Goal: Task Accomplishment & Management: Manage account settings

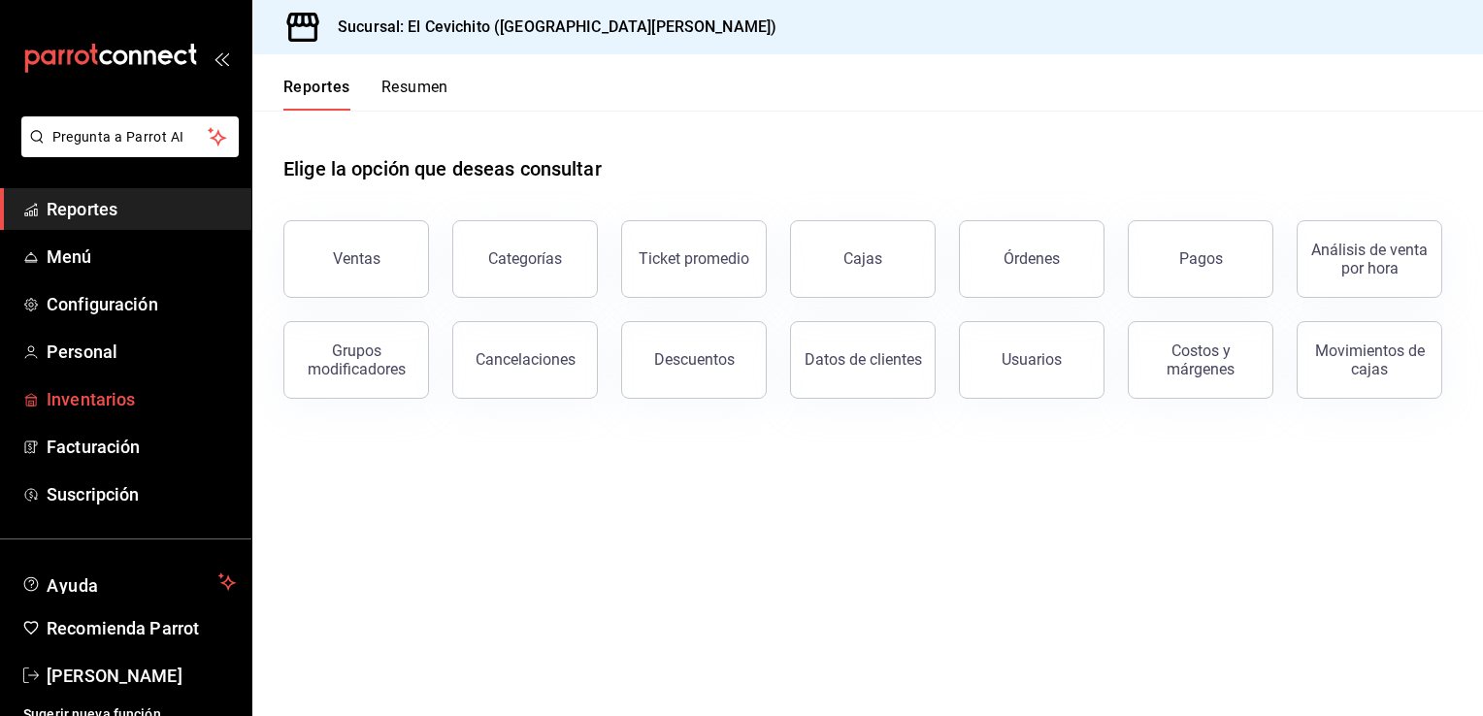
click at [140, 388] on span "Inventarios" at bounding box center [141, 399] width 189 height 26
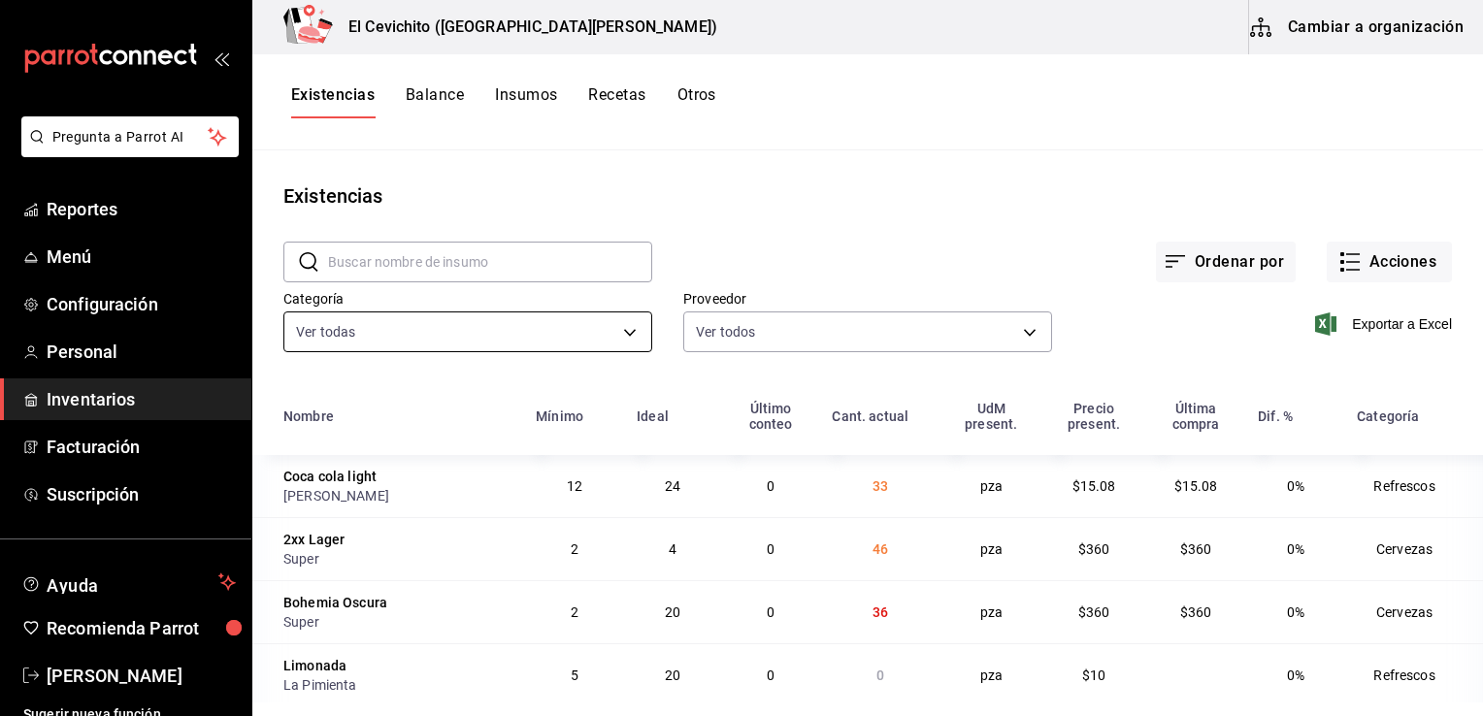
click at [637, 344] on body "Pregunta a Parrot AI Reportes Menú Configuración Personal Inventarios Facturaci…" at bounding box center [741, 351] width 1483 height 703
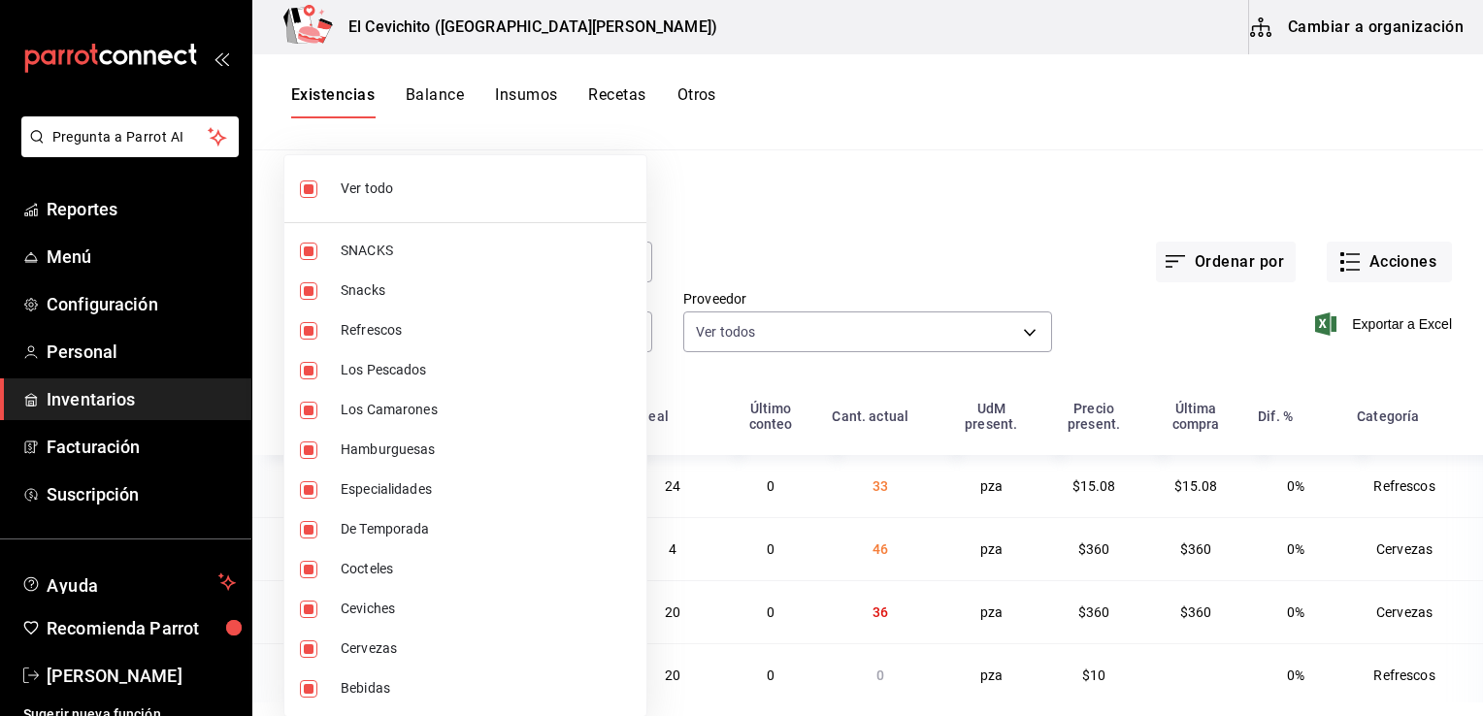
click at [406, 173] on li "Ver todo" at bounding box center [465, 188] width 362 height 51
checkbox input "false"
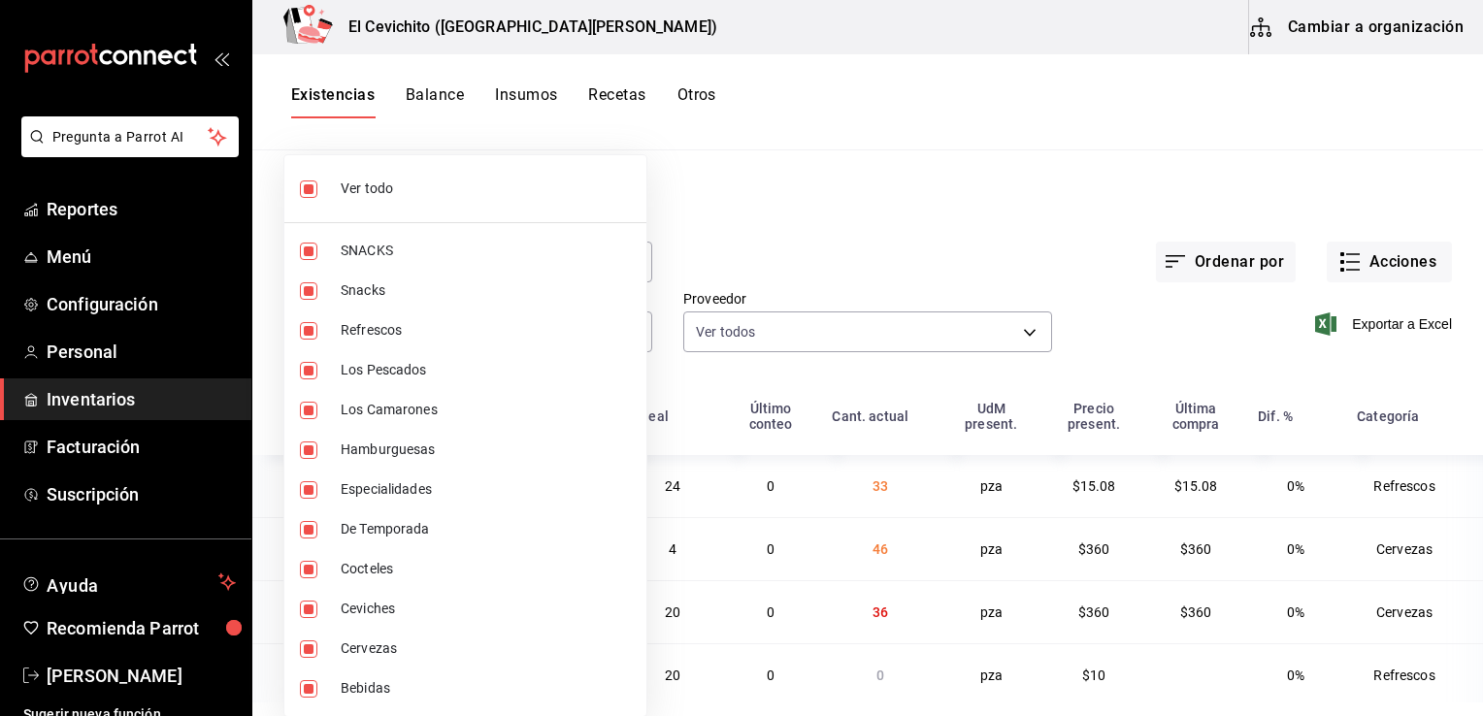
checkbox input "false"
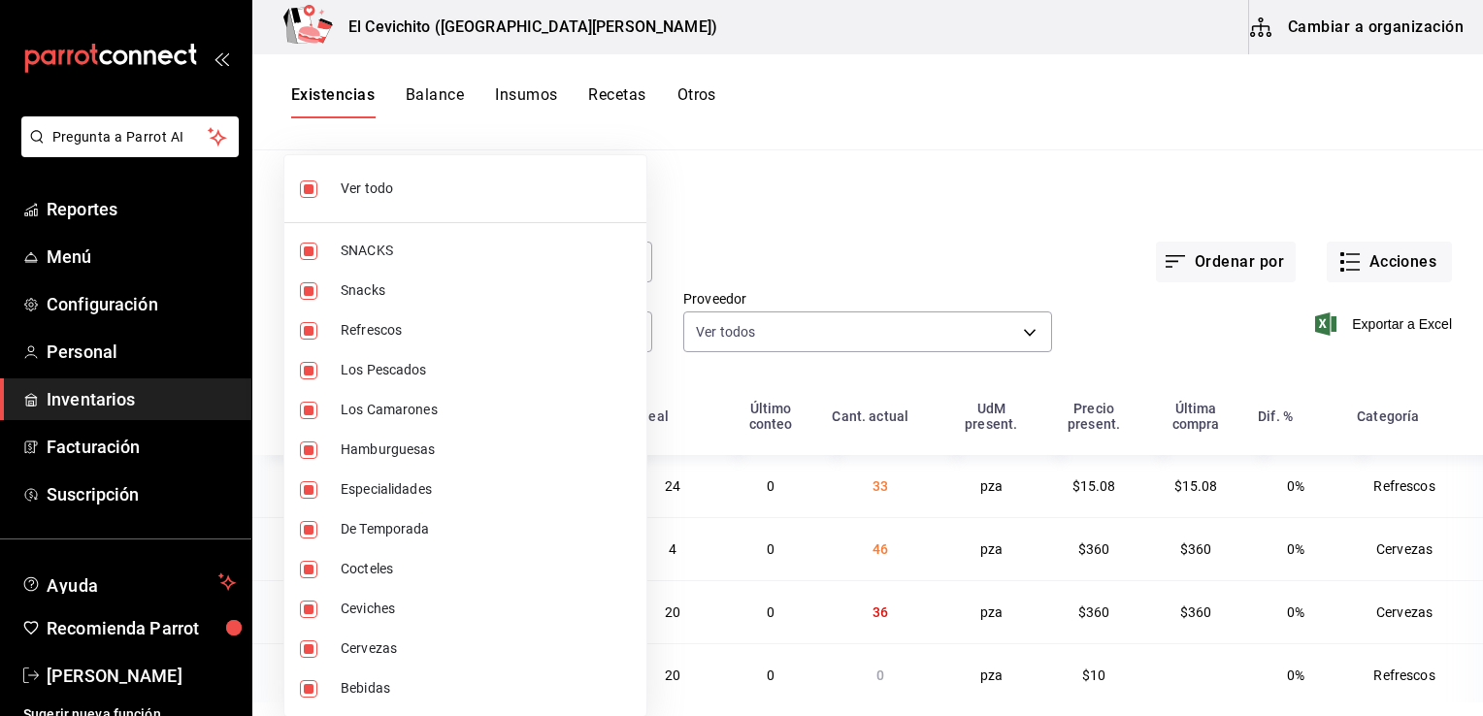
checkbox input "false"
click at [396, 654] on span "Cervezas" at bounding box center [486, 649] width 290 height 20
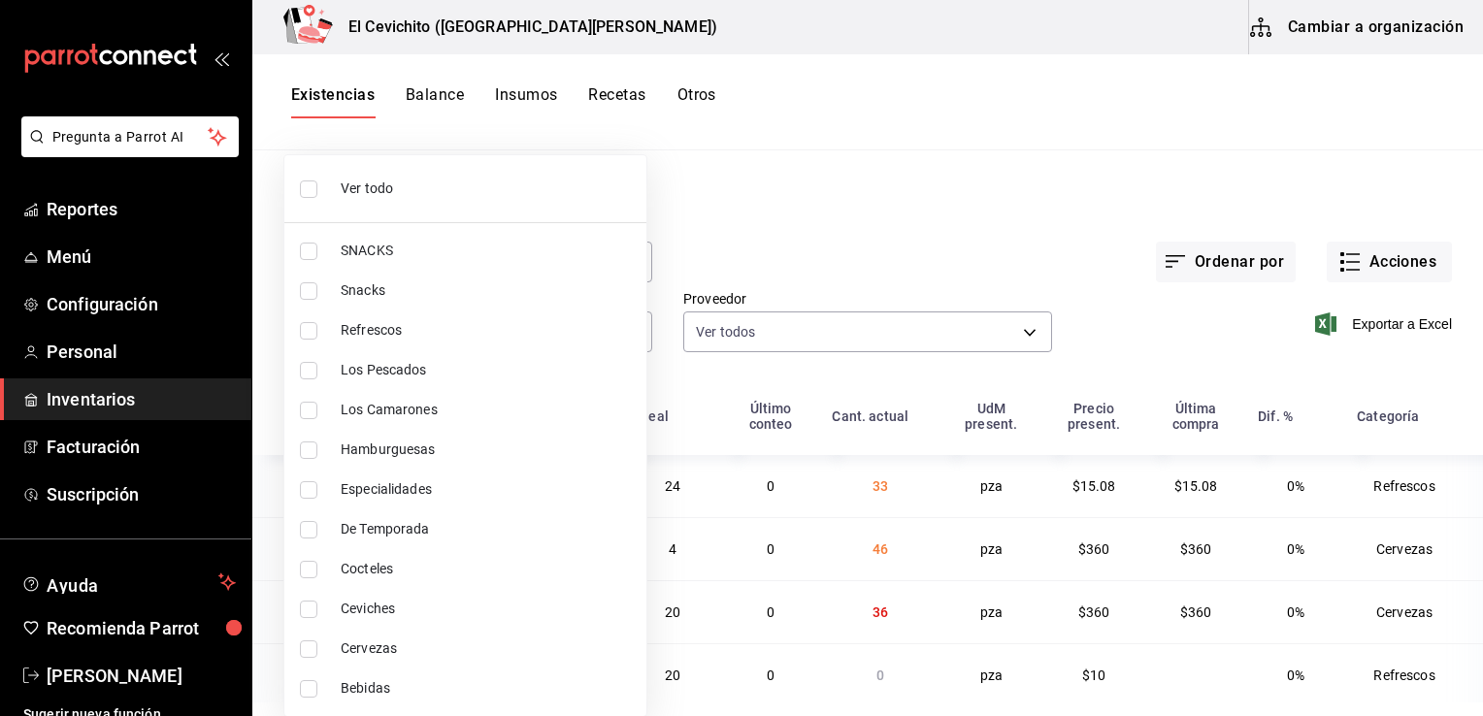
type input "b5df17d9-e913-4c87-bce9-e7afd3e71109"
checkbox input "true"
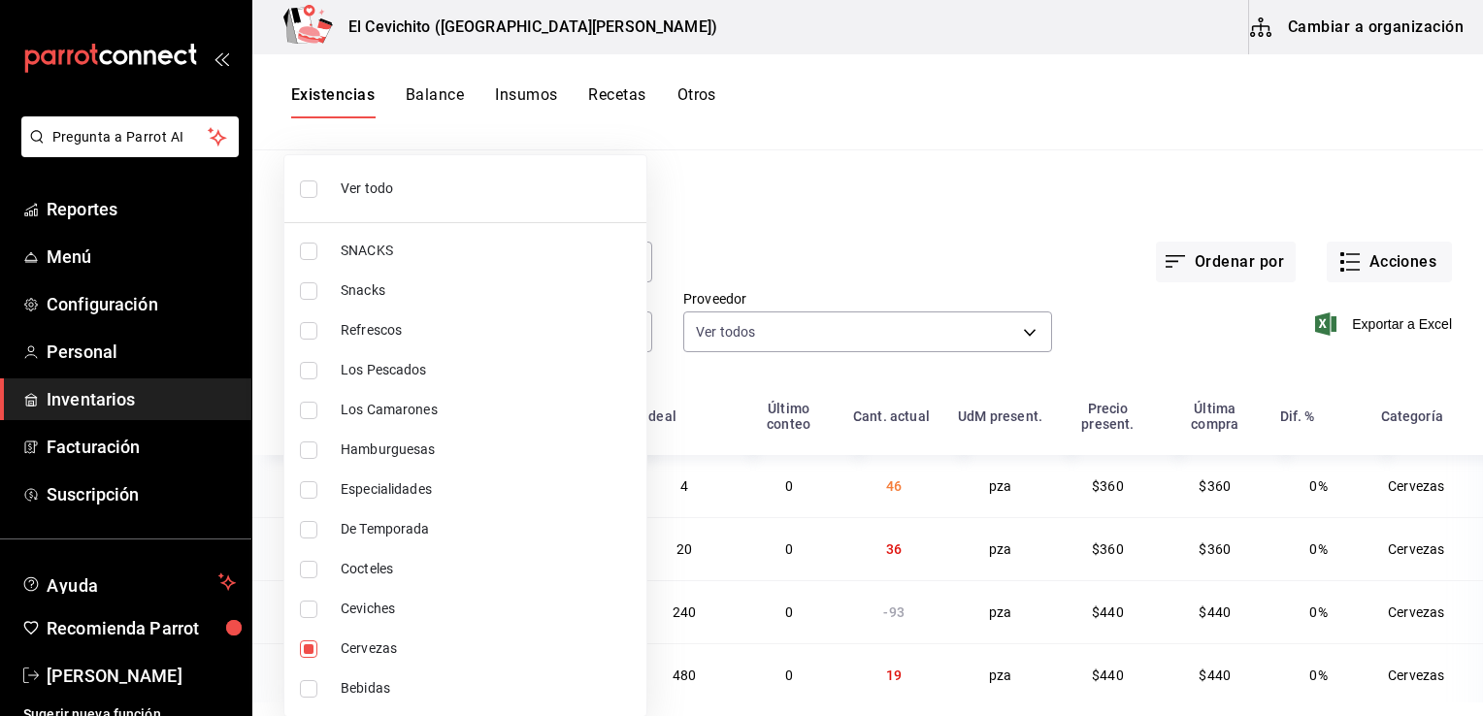
click at [761, 268] on div at bounding box center [741, 358] width 1483 height 716
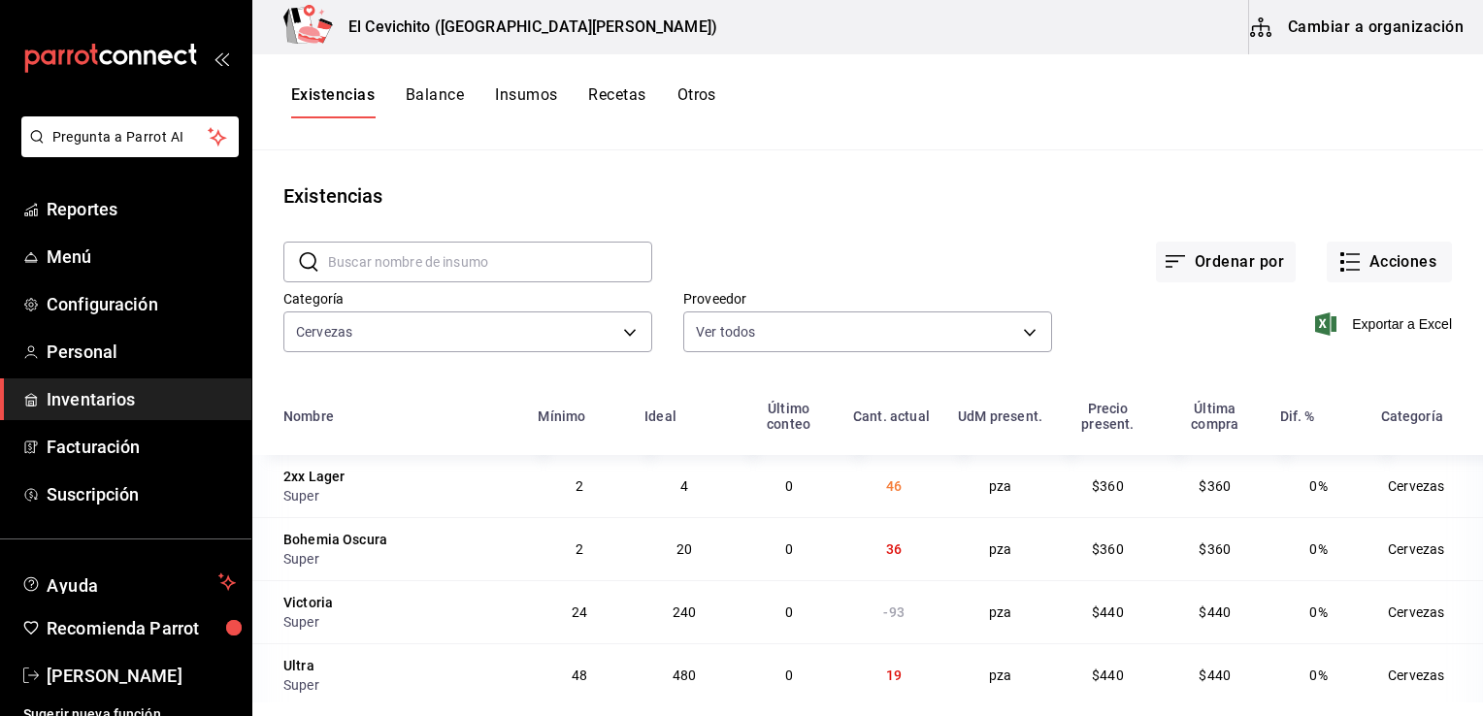
click at [590, 278] on input "text" at bounding box center [490, 262] width 324 height 39
click at [749, 193] on div "Existencias" at bounding box center [867, 196] width 1231 height 29
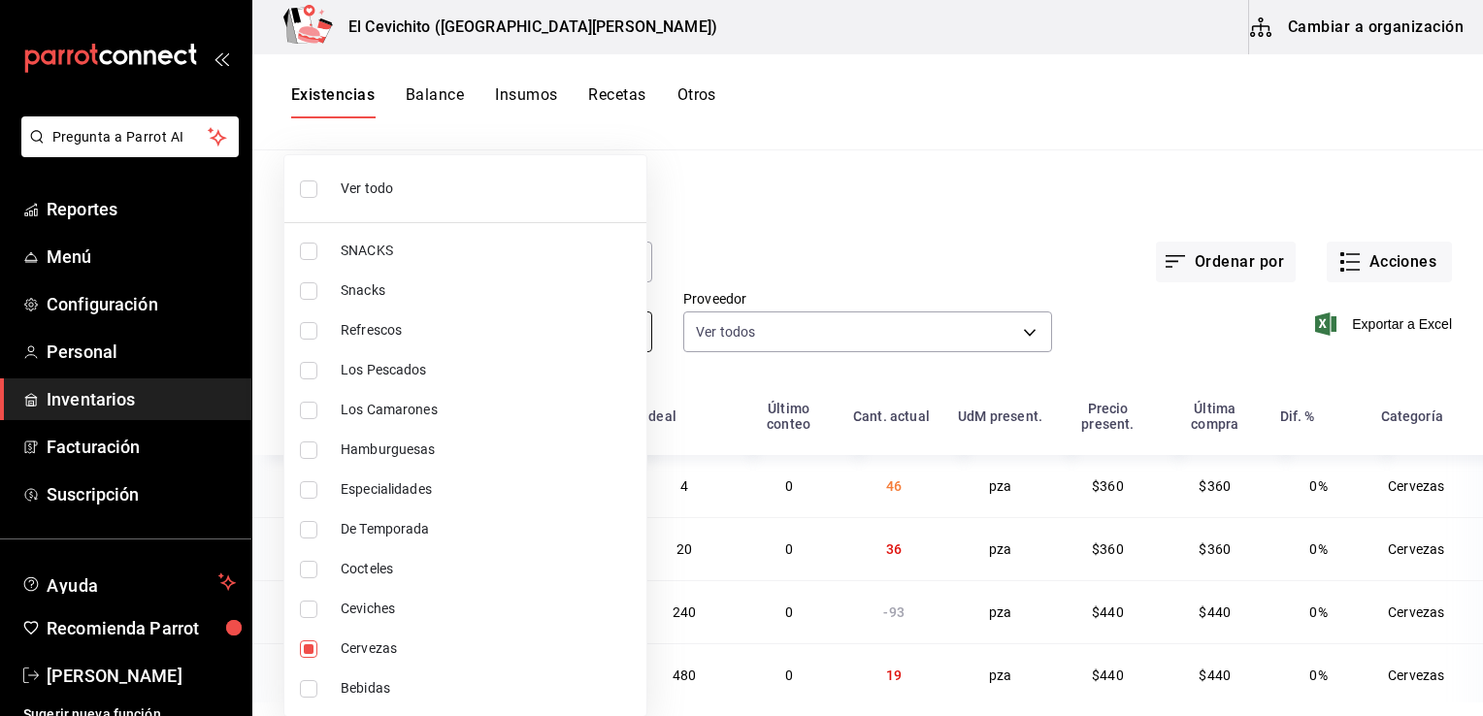
click at [621, 328] on body "Pregunta a Parrot AI Reportes Menú Configuración Personal Inventarios Facturaci…" at bounding box center [741, 351] width 1483 height 703
click at [447, 648] on span "Cervezas" at bounding box center [486, 649] width 290 height 20
checkbox input "false"
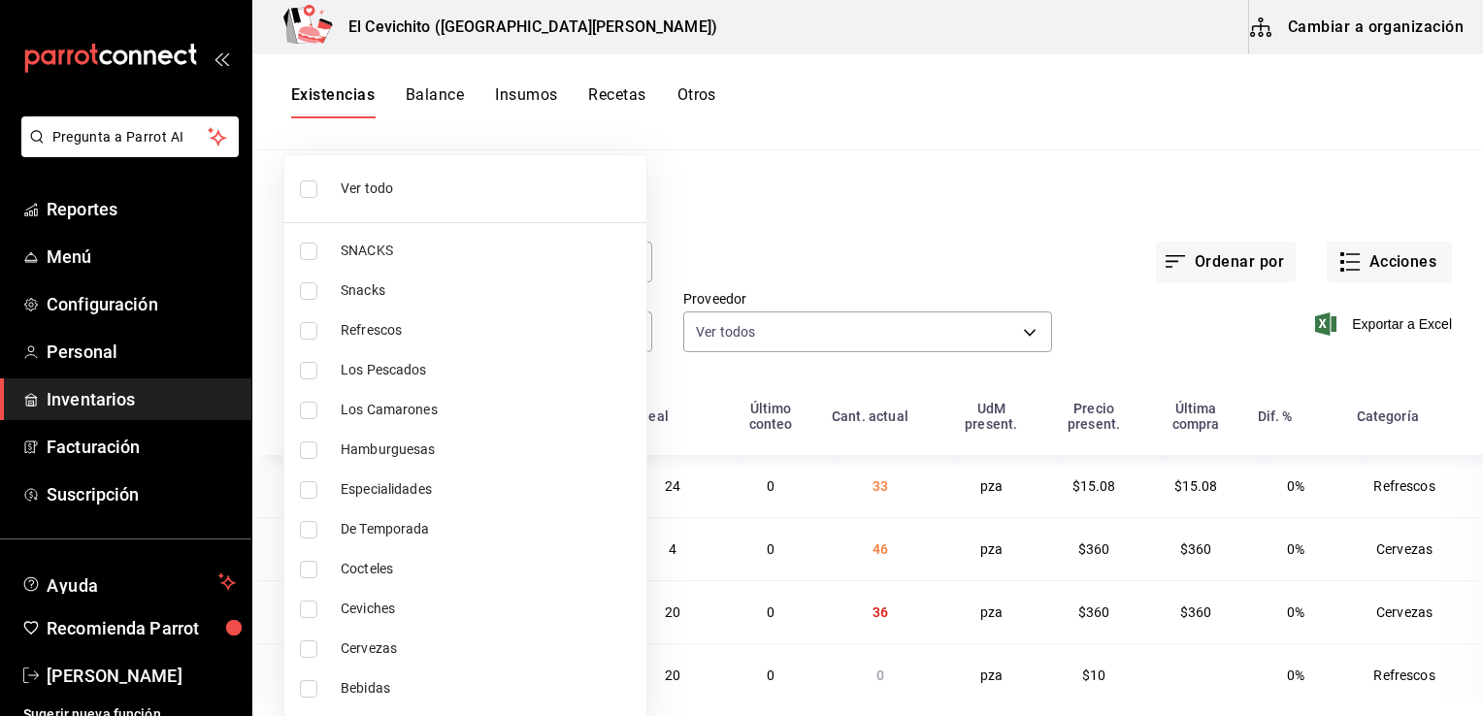
click at [468, 655] on span "Cervezas" at bounding box center [486, 649] width 290 height 20
type input "b5df17d9-e913-4c87-bce9-e7afd3e71109"
checkbox input "true"
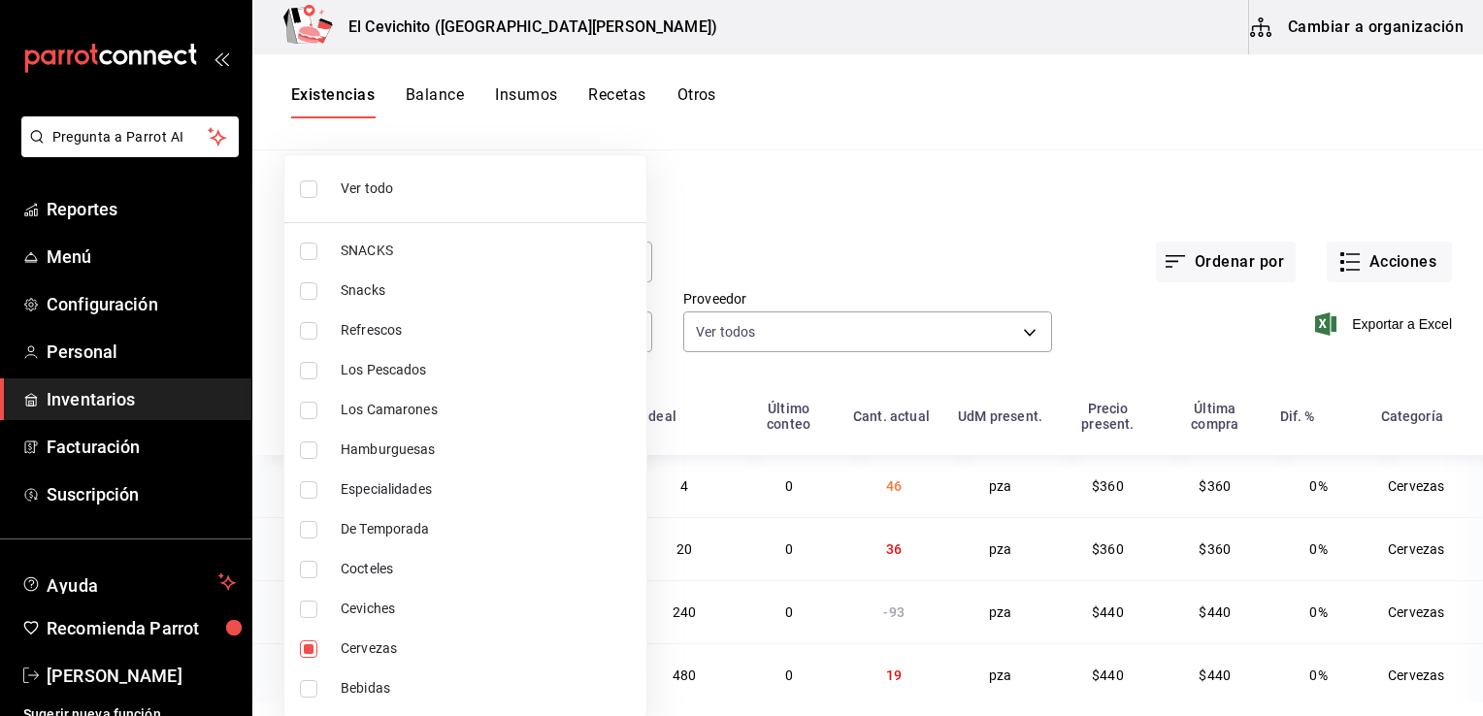
click at [878, 235] on div at bounding box center [741, 358] width 1483 height 716
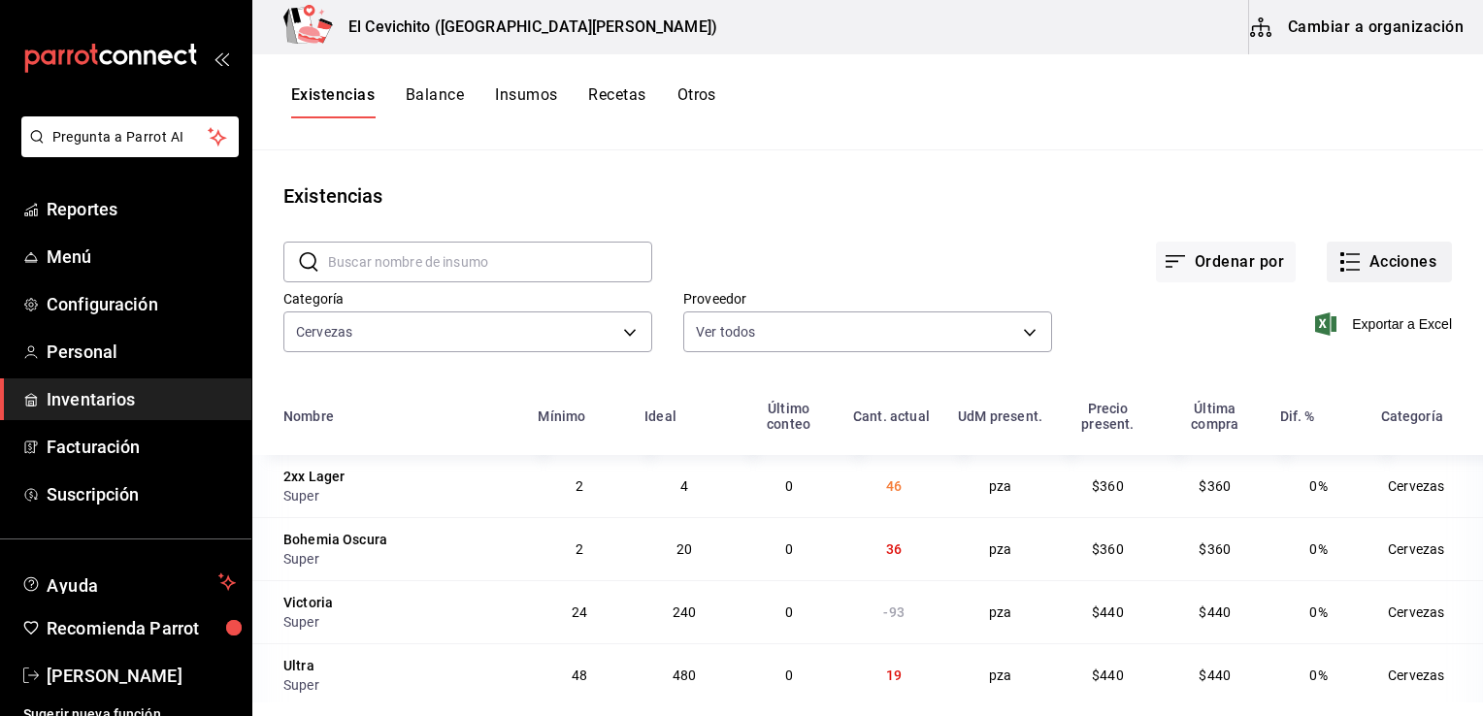
click at [1385, 265] on button "Acciones" at bounding box center [1389, 262] width 125 height 41
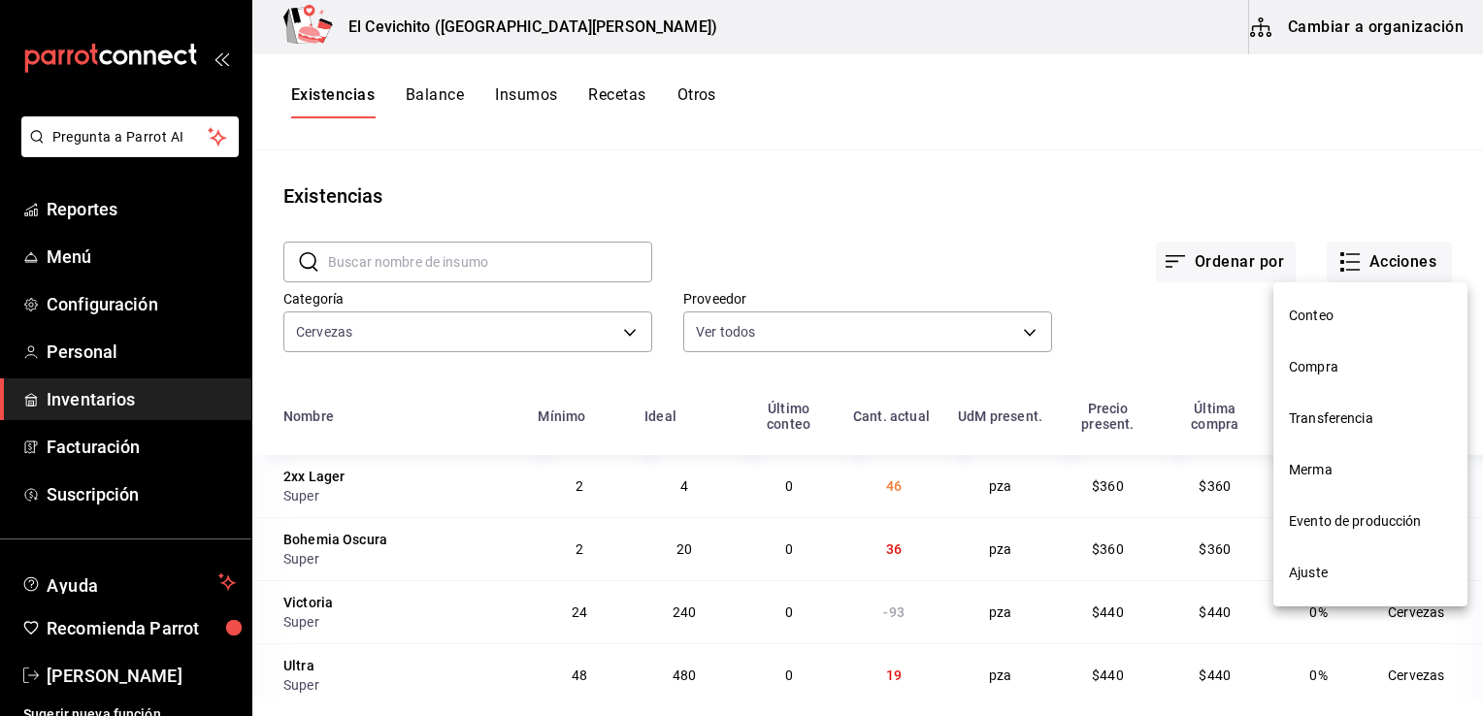
click at [1340, 375] on span "Compra" at bounding box center [1370, 367] width 163 height 20
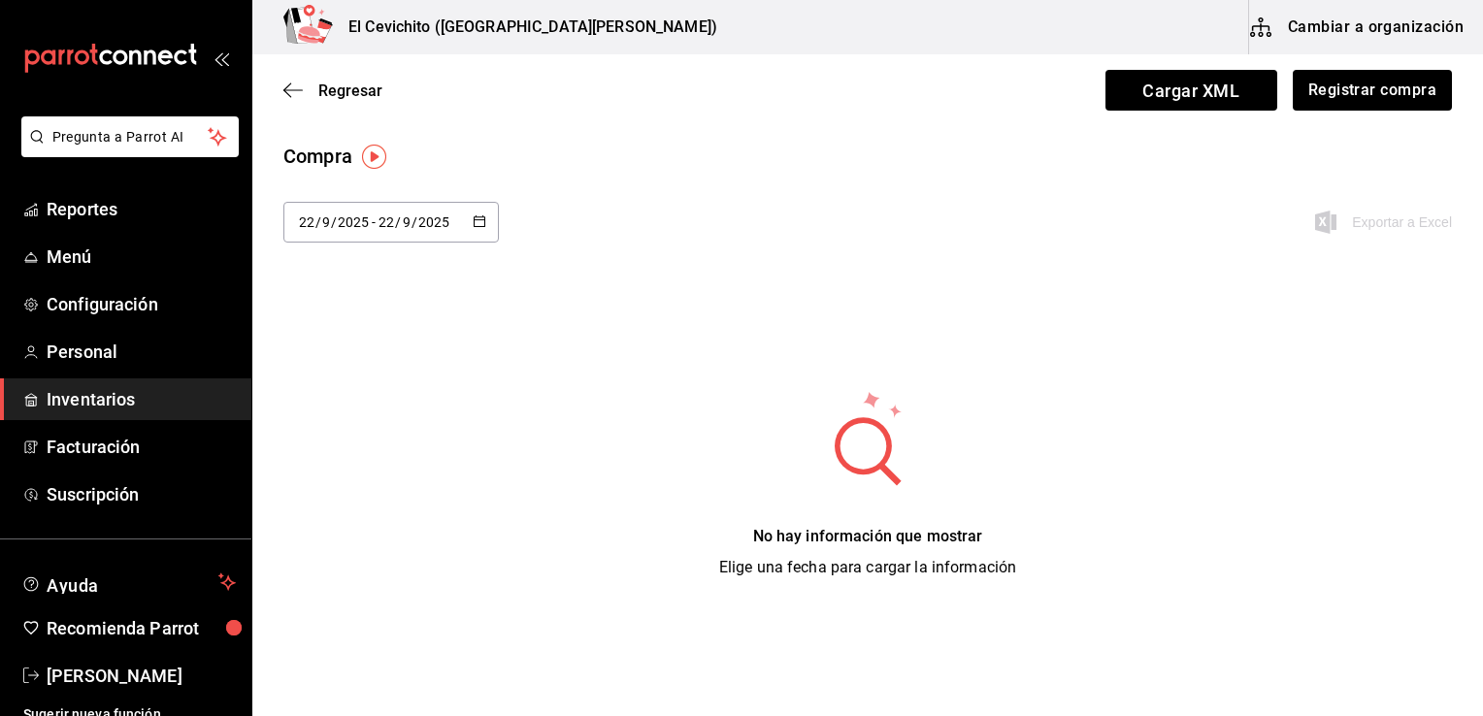
click at [473, 229] on button "button" at bounding box center [480, 223] width 14 height 17
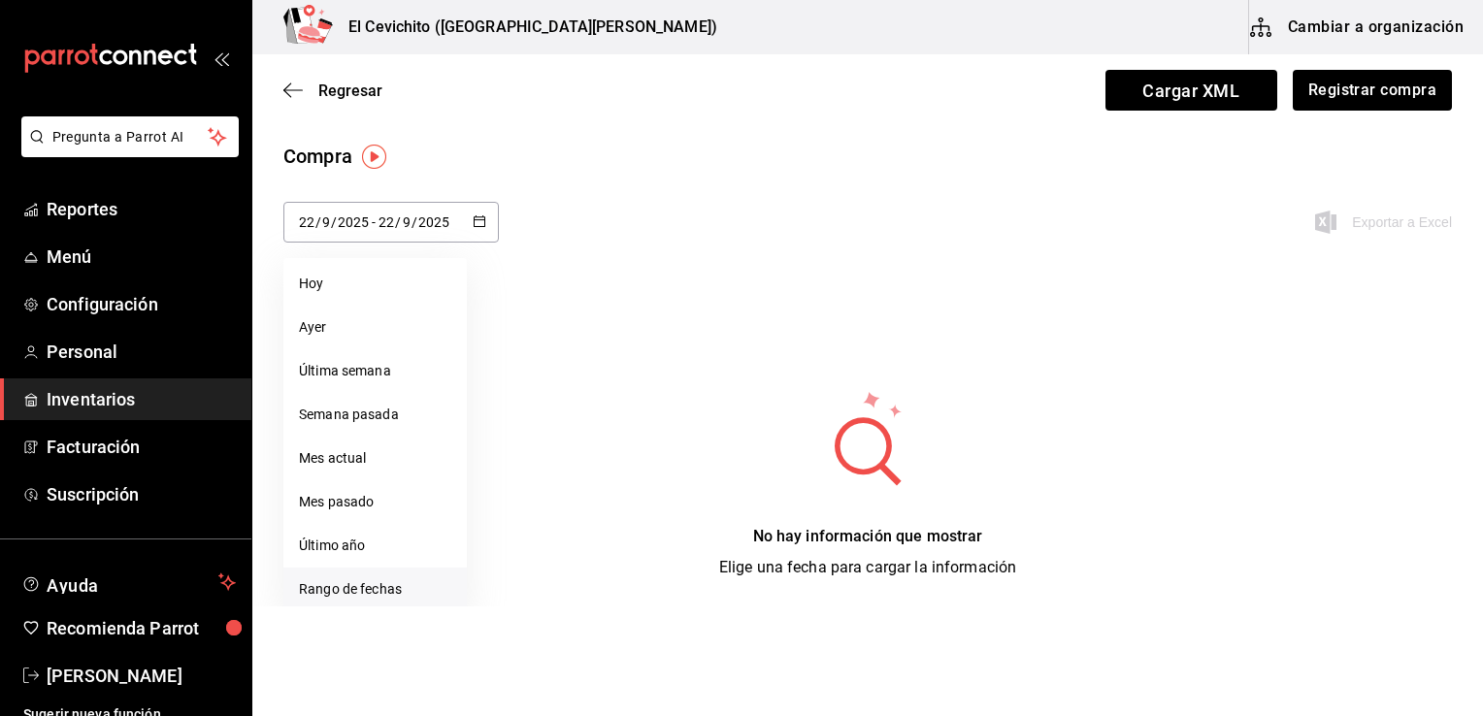
click at [404, 590] on li "Rango de fechas" at bounding box center [374, 590] width 183 height 44
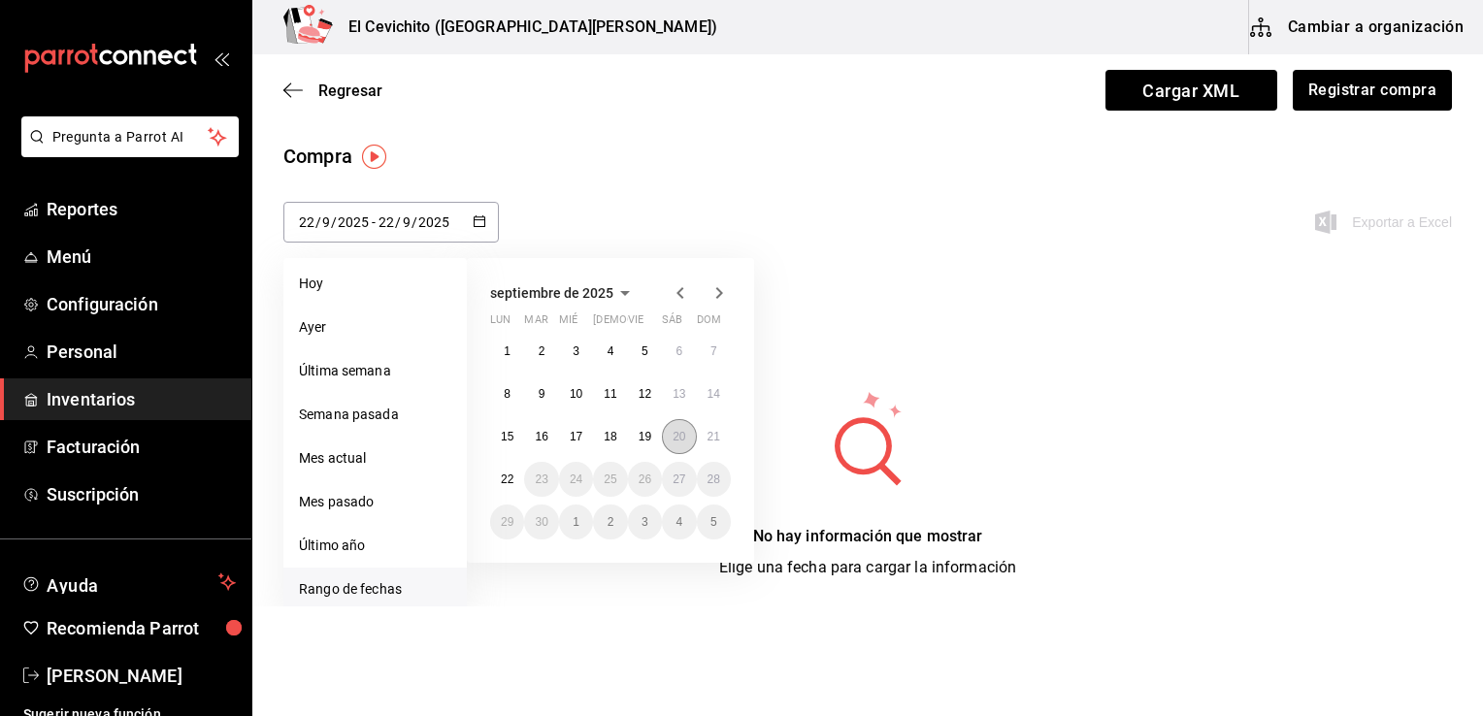
click at [673, 430] on abbr "20" at bounding box center [679, 437] width 13 height 14
type input "[DATE]"
type input "20"
type input "[DATE]"
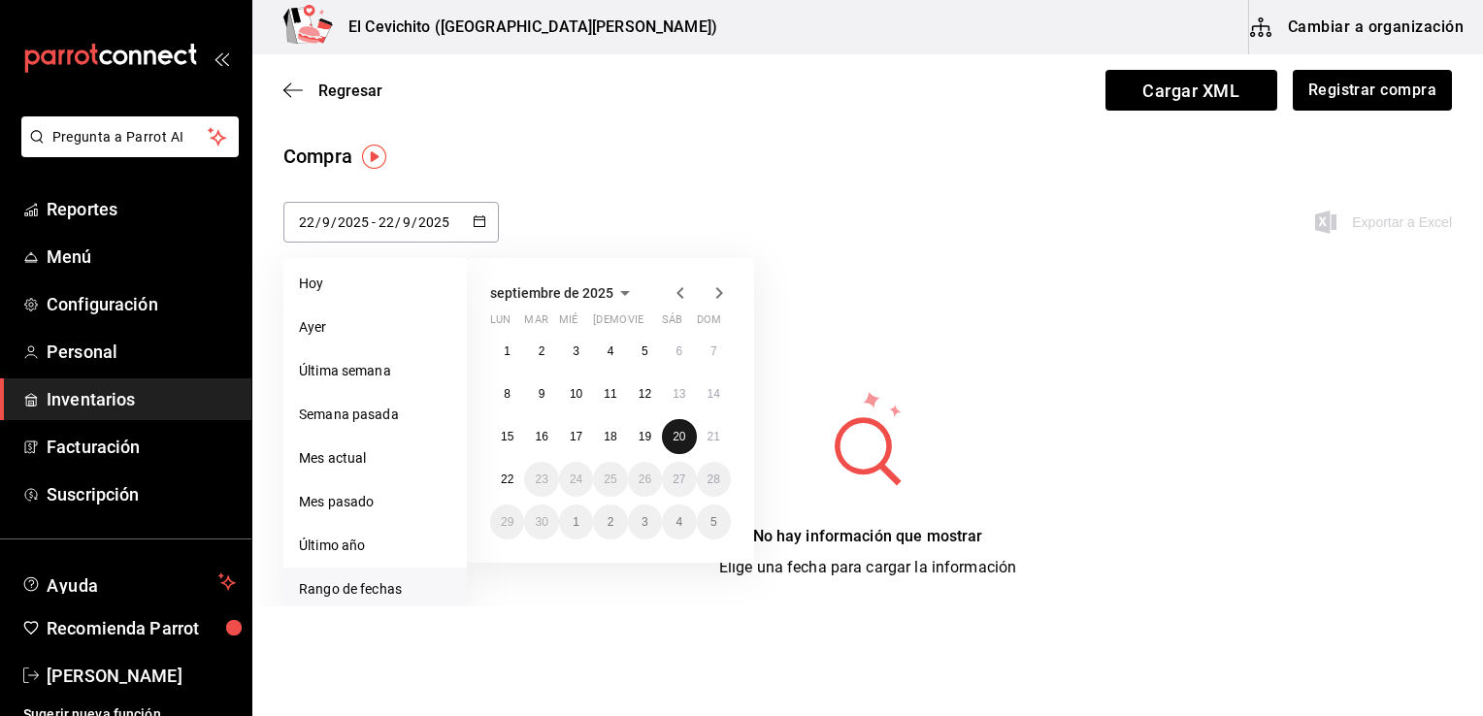
type input "20"
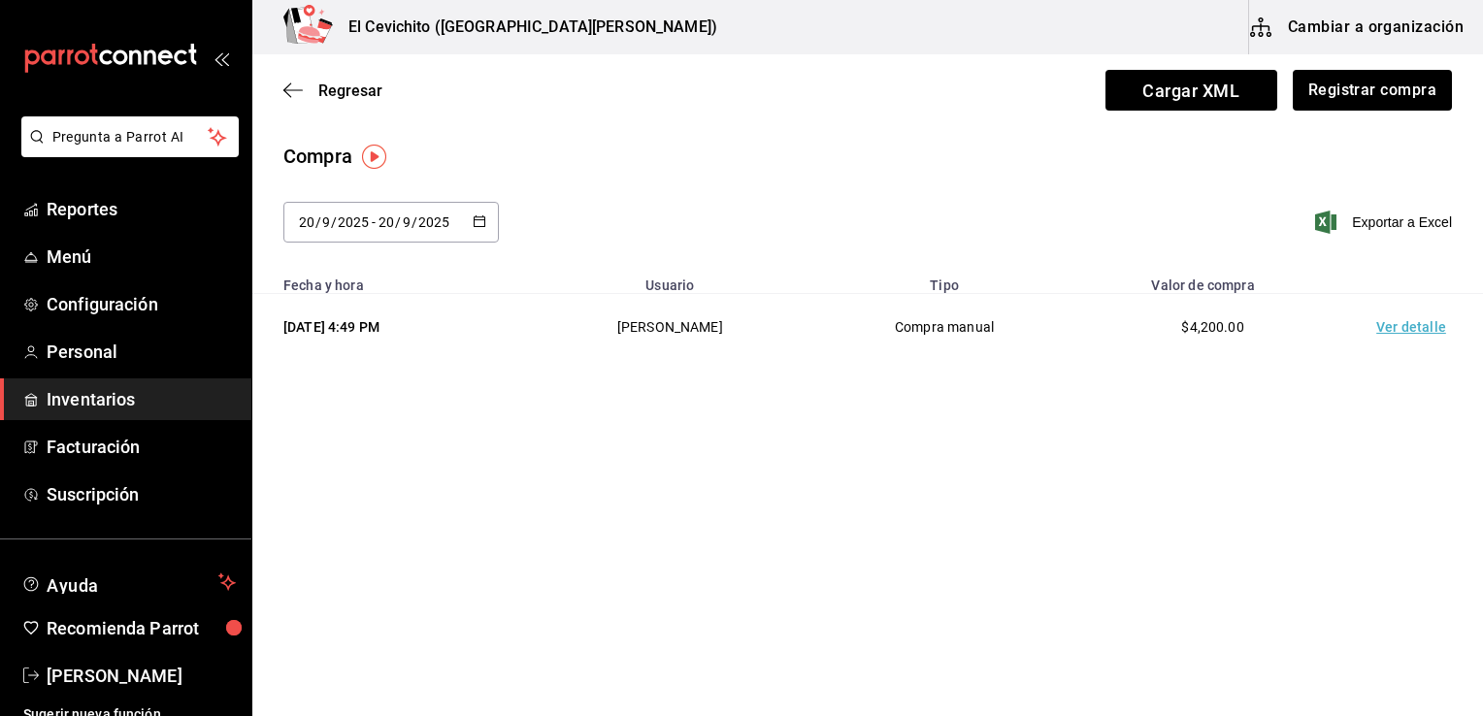
click at [1411, 329] on td "Ver detalle" at bounding box center [1415, 327] width 136 height 67
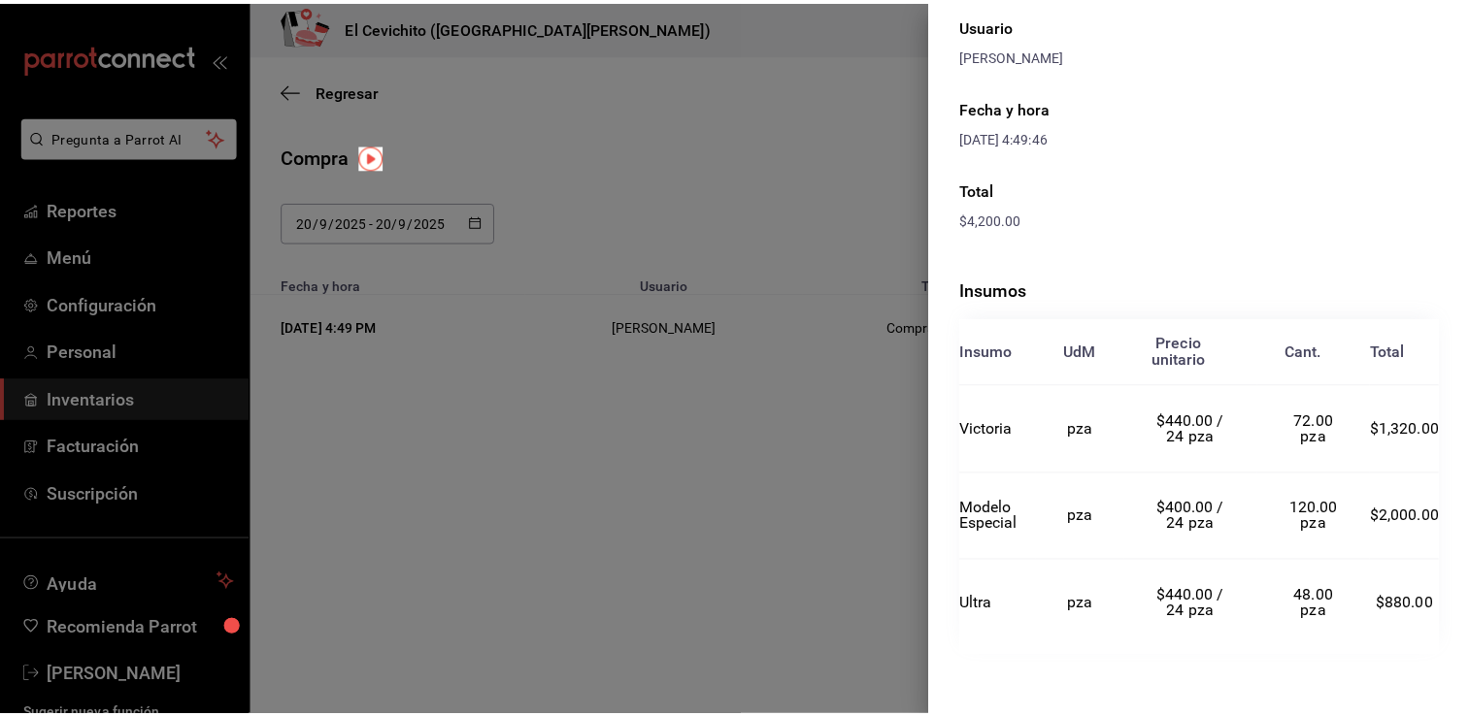
scroll to position [183, 0]
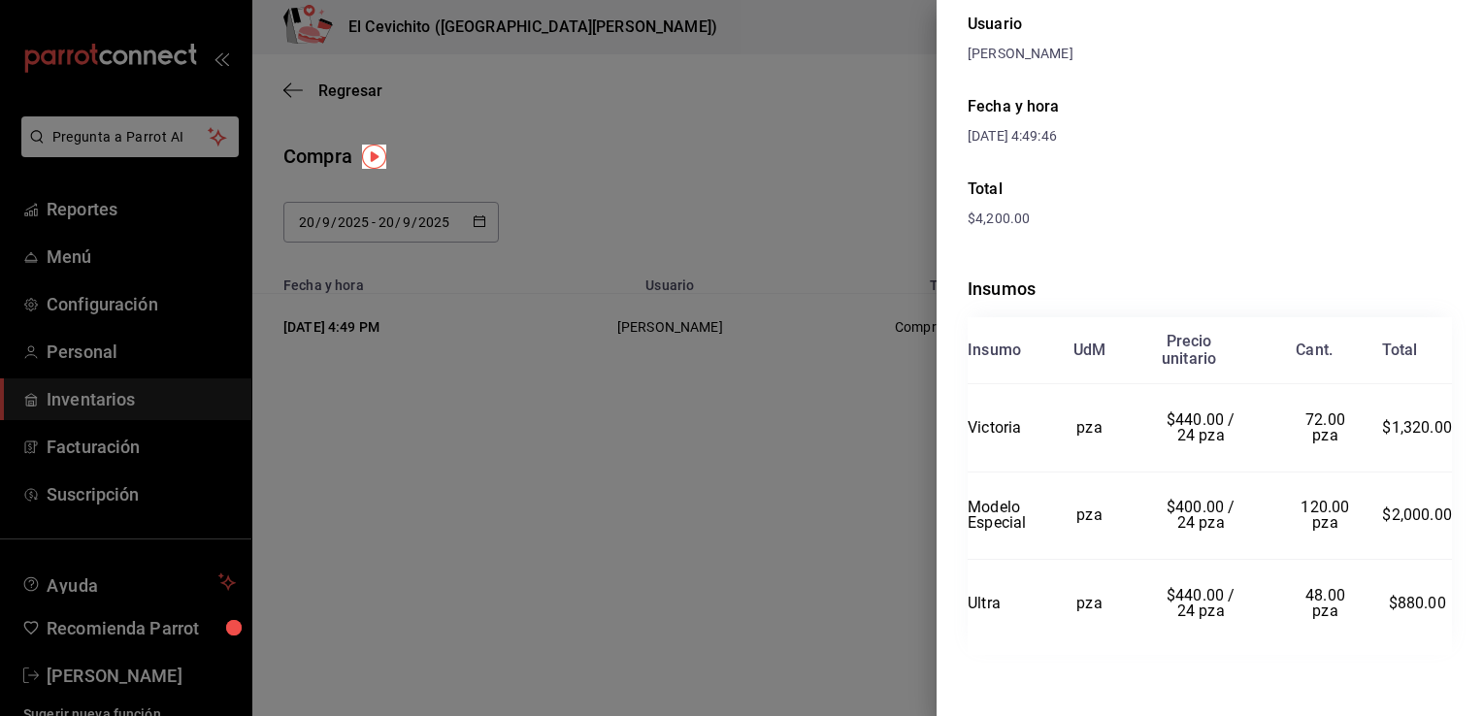
click at [880, 565] on div at bounding box center [741, 358] width 1483 height 716
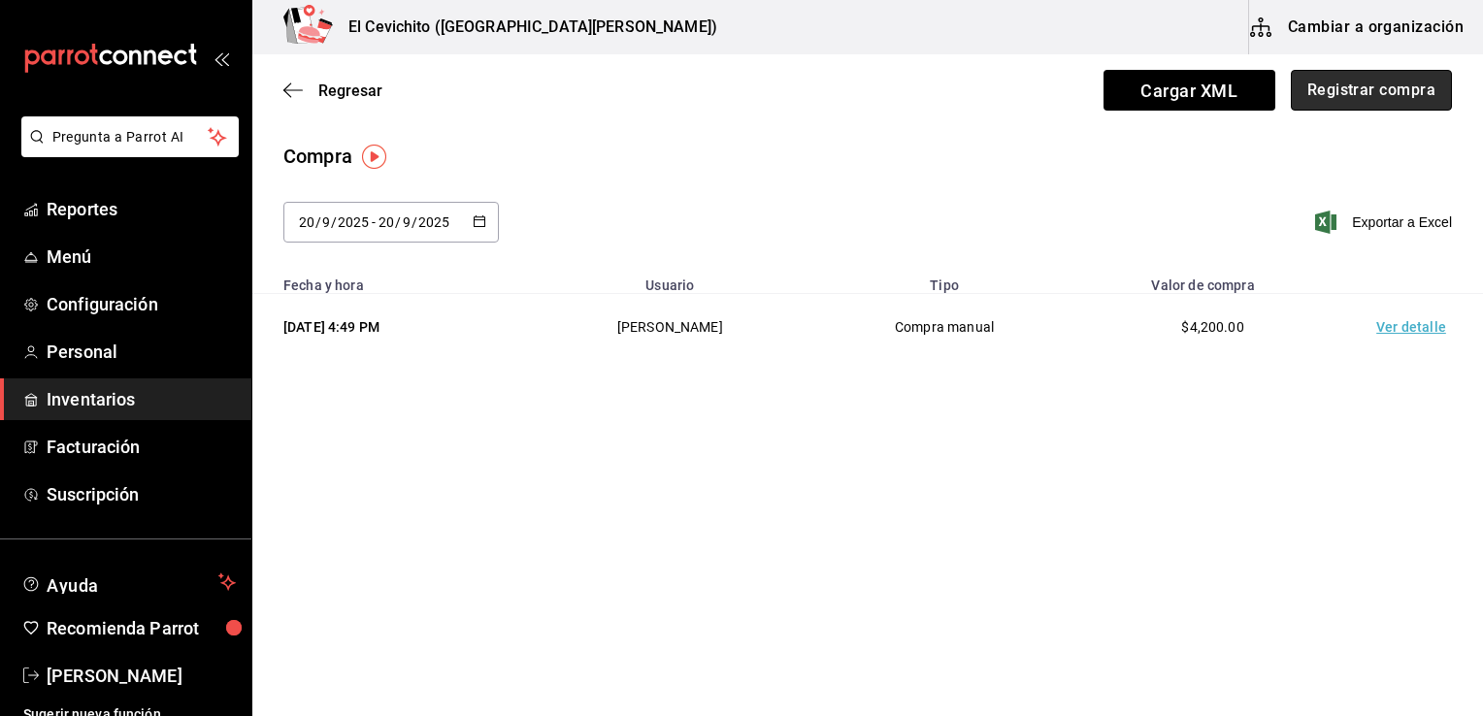
click at [1386, 101] on button "Registrar compra" at bounding box center [1371, 90] width 161 height 41
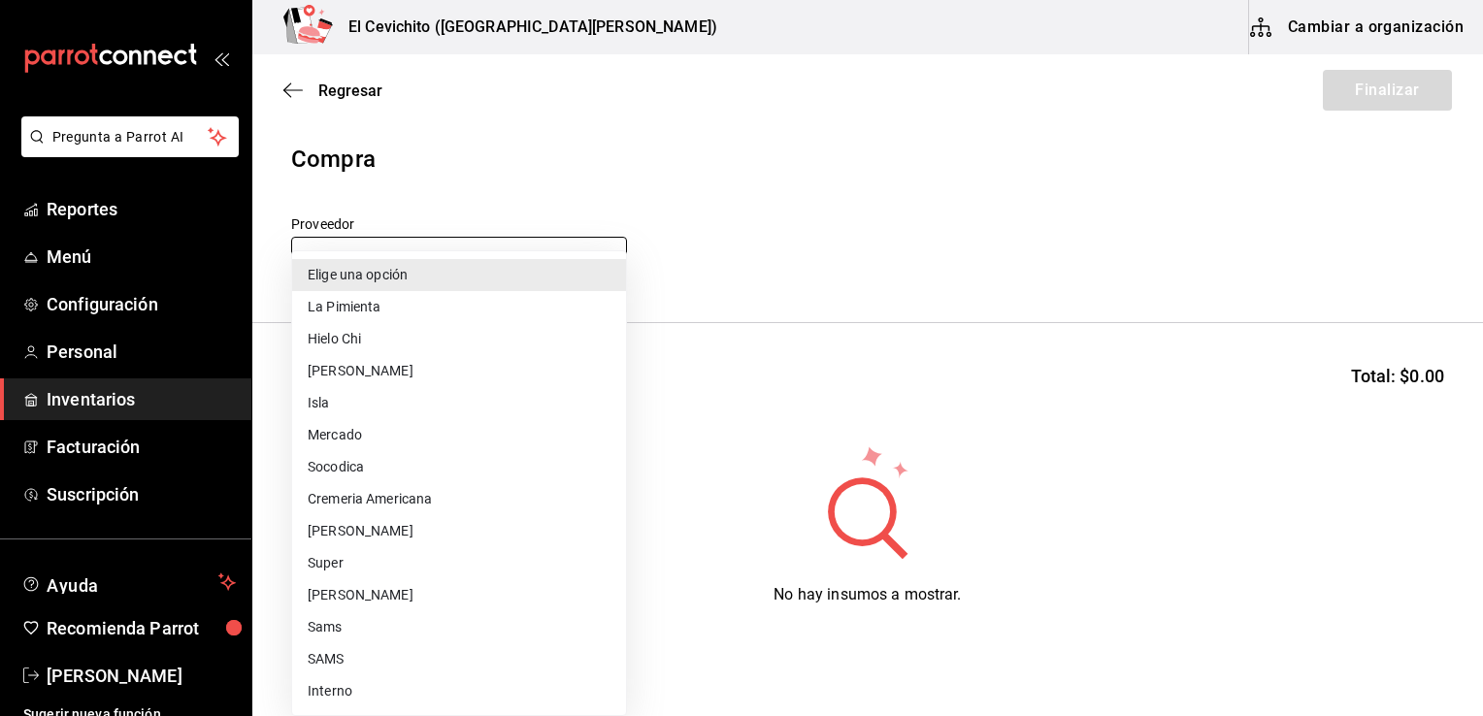
click at [598, 259] on body "Pregunta a Parrot AI Reportes Menú Configuración Personal Inventarios Facturaci…" at bounding box center [741, 303] width 1483 height 607
click at [411, 567] on li "Super" at bounding box center [459, 564] width 334 height 32
type input "451ba594-5efb-4903-9578-672885dff7cb"
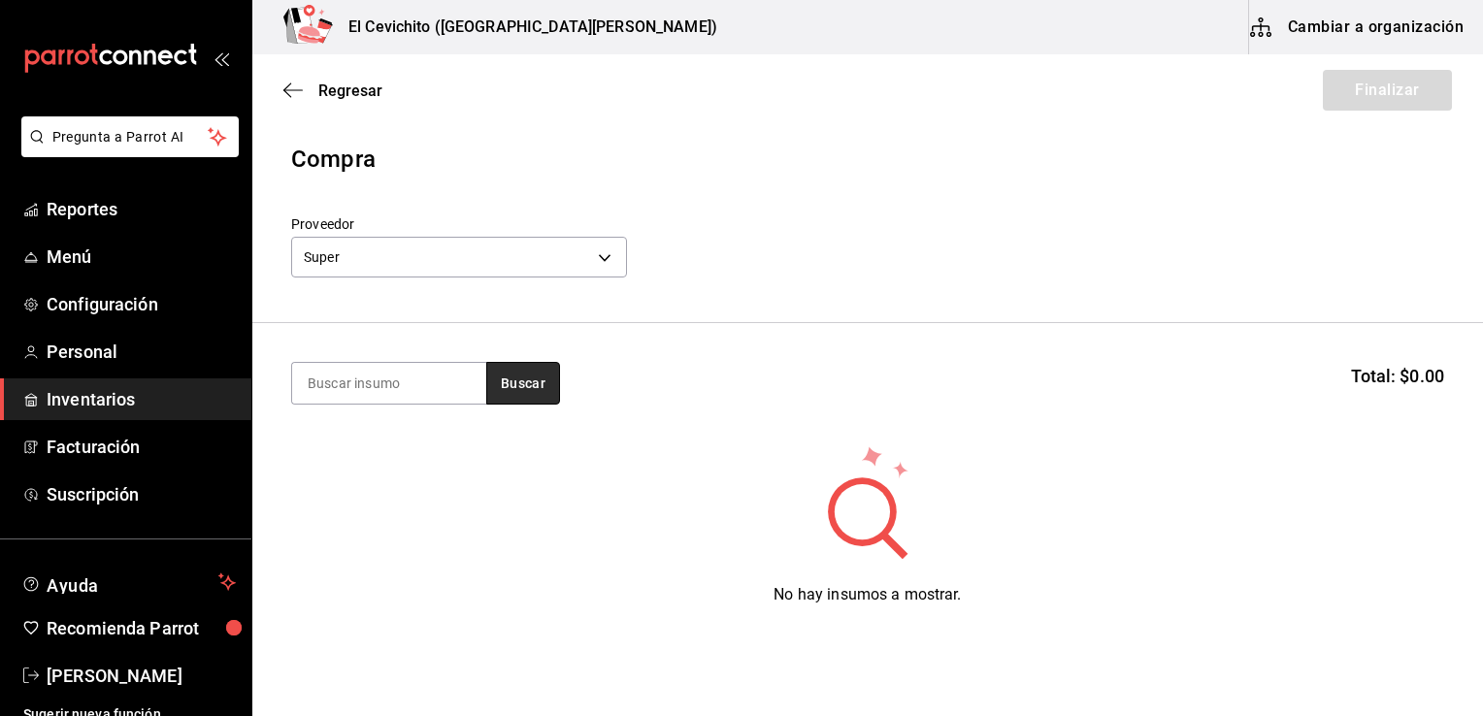
click at [524, 390] on button "Buscar" at bounding box center [523, 383] width 74 height 43
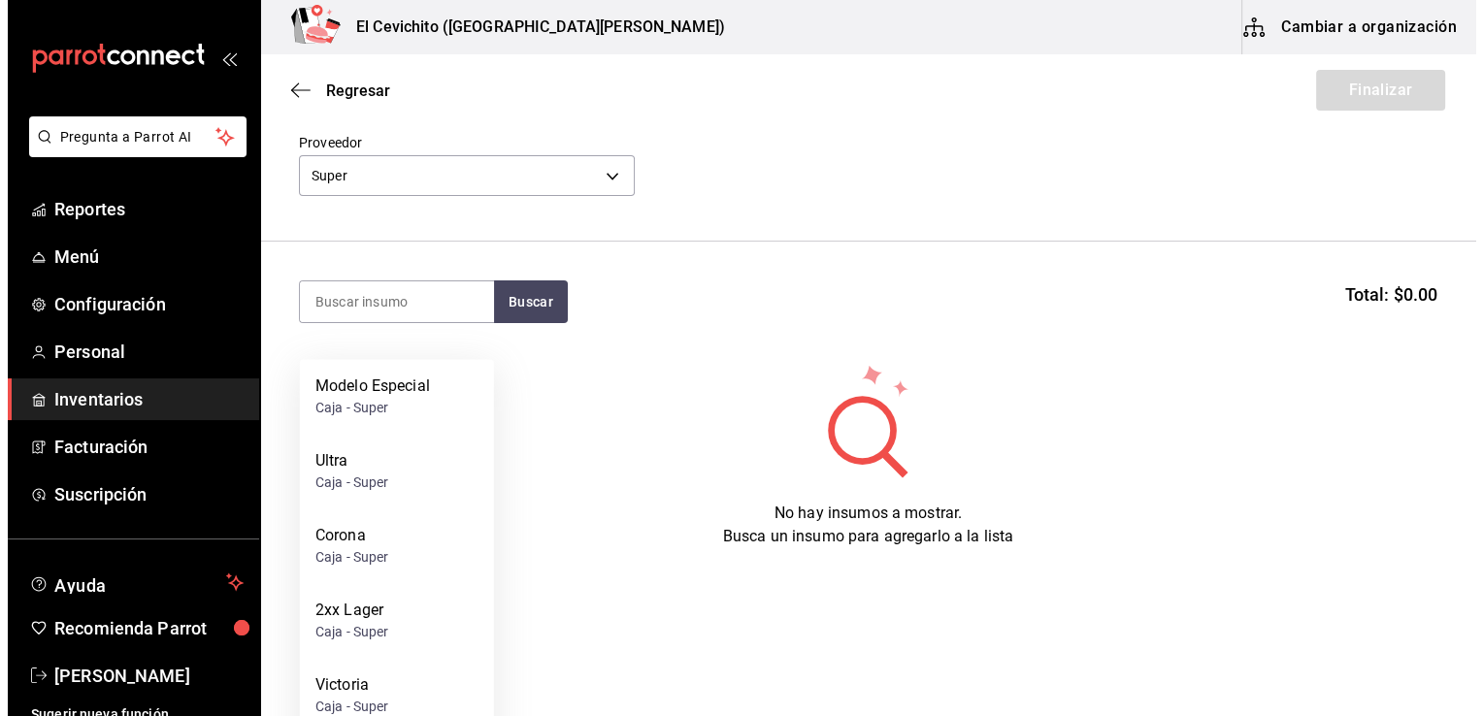
scroll to position [84, 0]
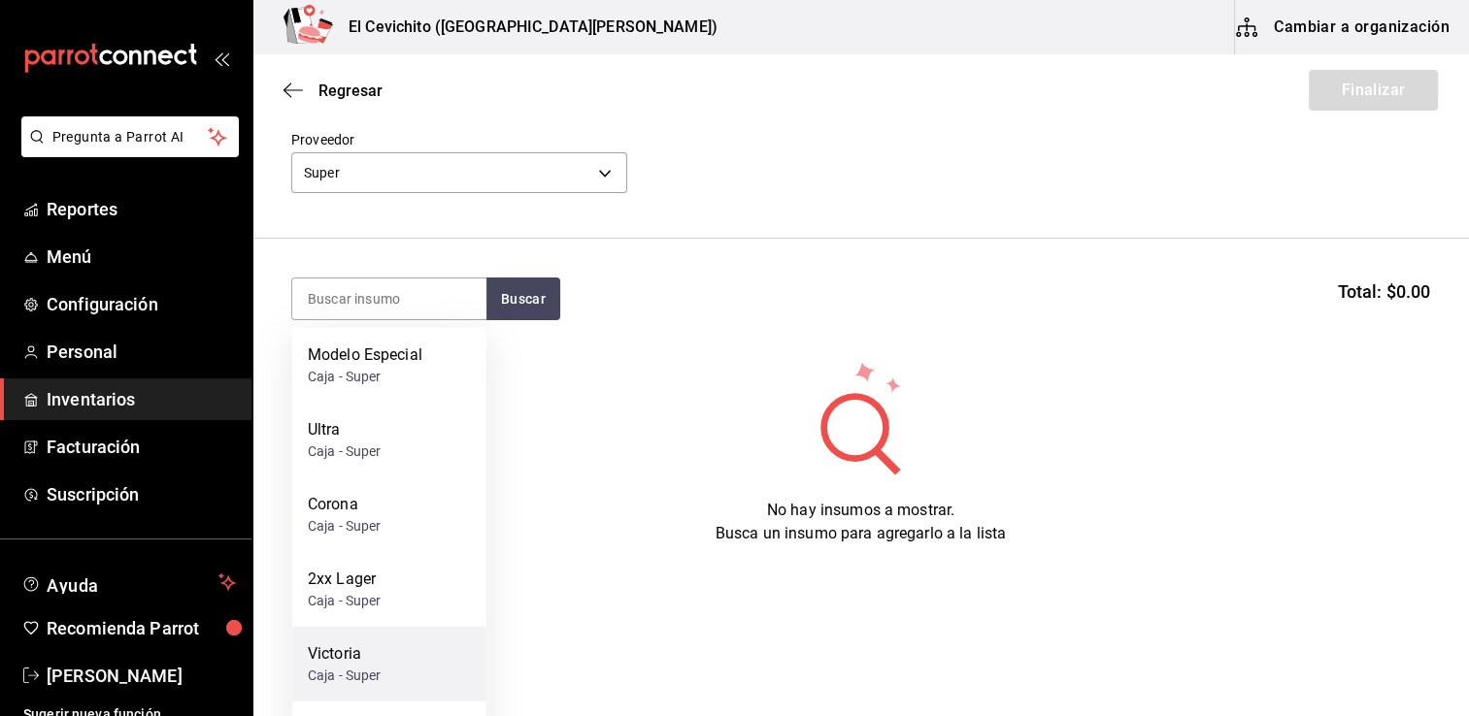
click at [407, 670] on div "[PERSON_NAME] - Super" at bounding box center [389, 664] width 194 height 75
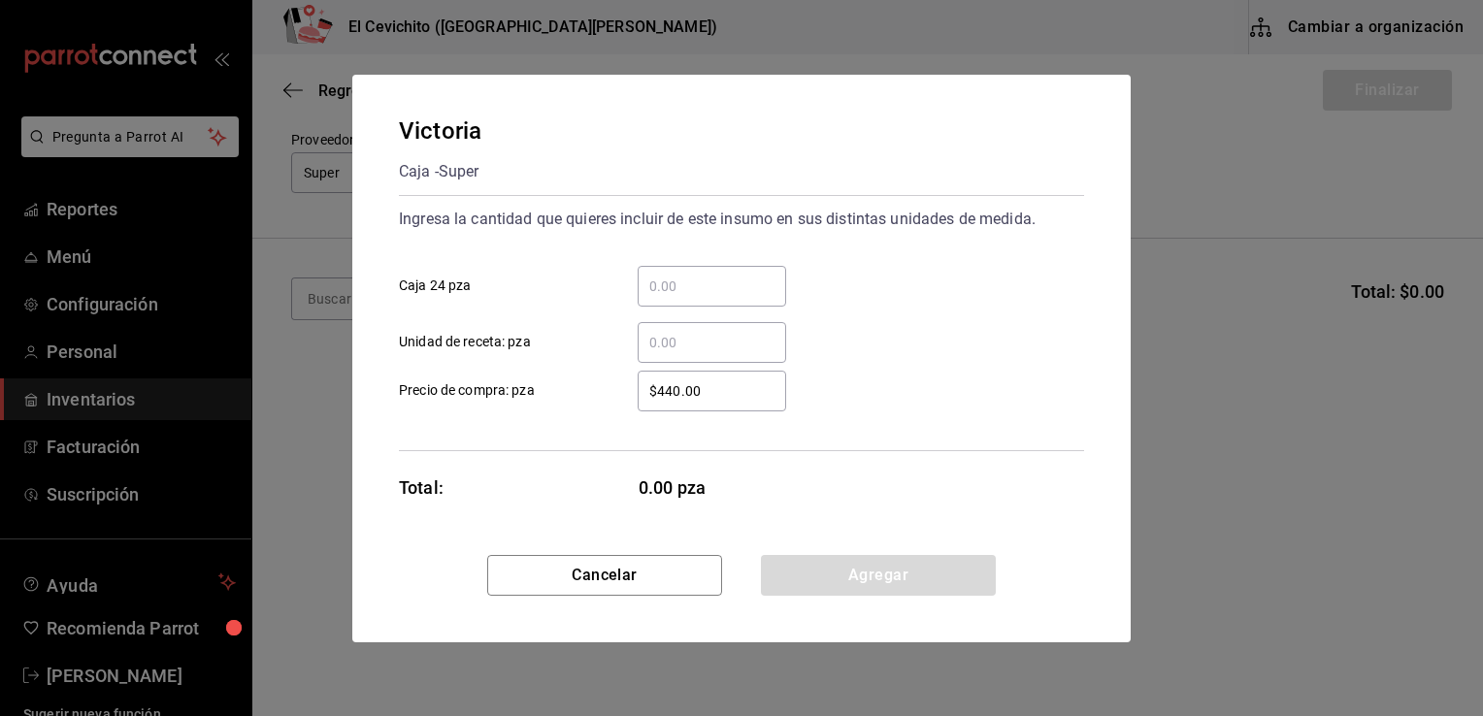
click at [688, 288] on input "​ Caja 24 pza" at bounding box center [712, 286] width 149 height 23
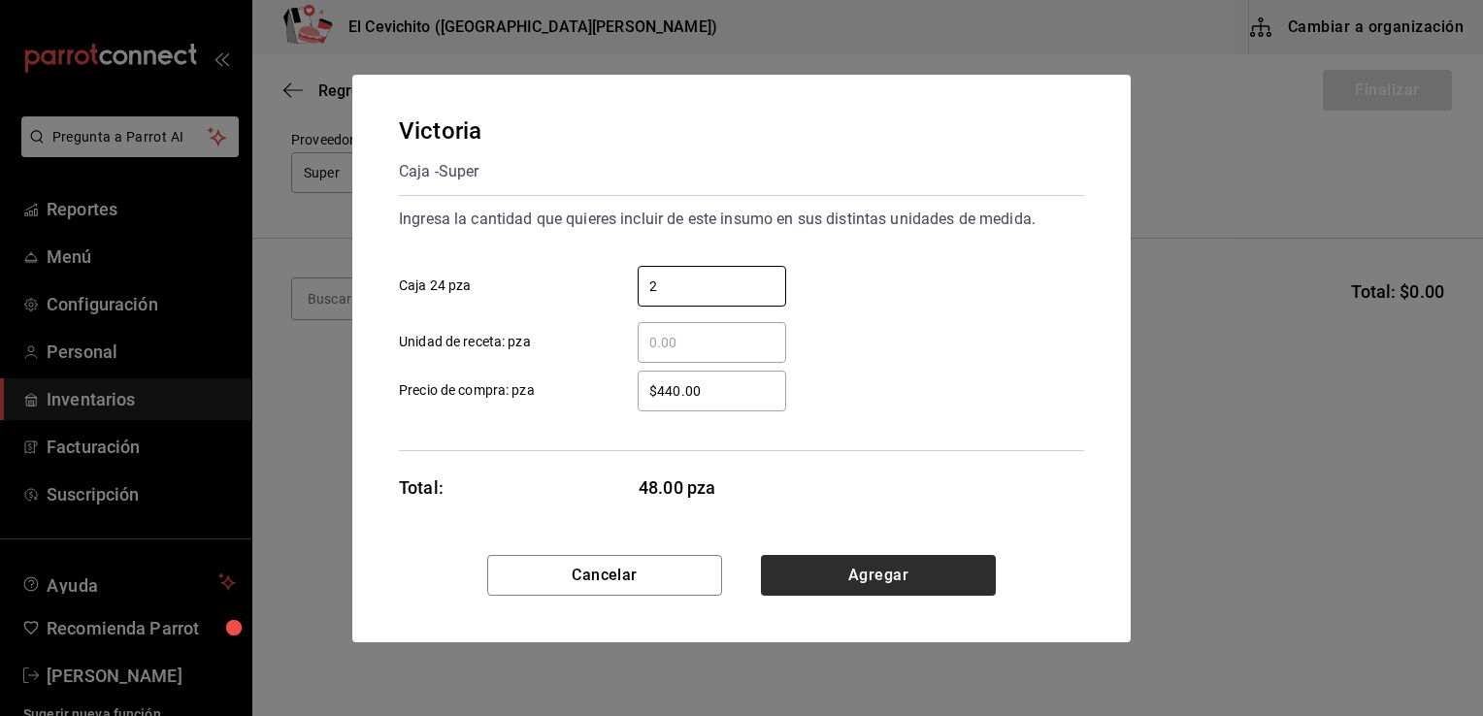
type input "2"
click at [844, 581] on button "Agregar" at bounding box center [878, 575] width 235 height 41
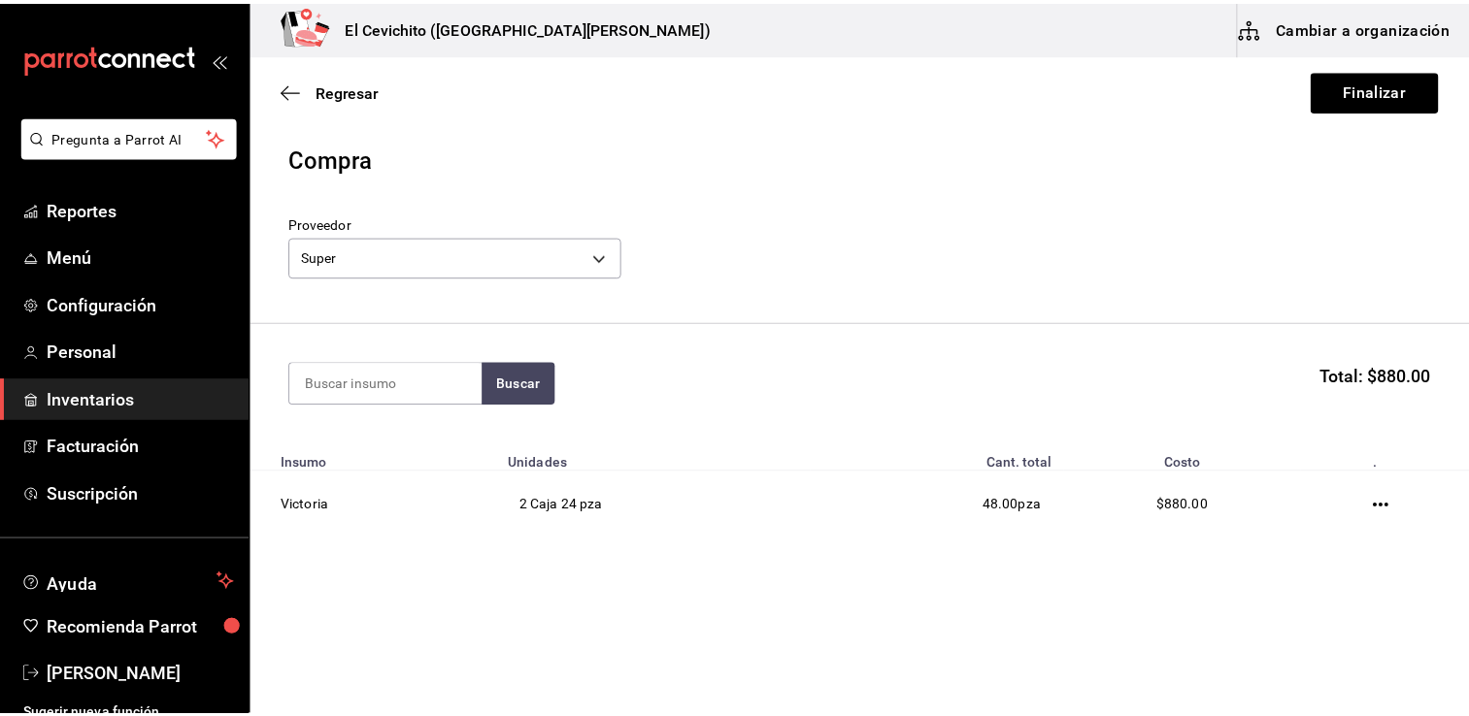
scroll to position [0, 0]
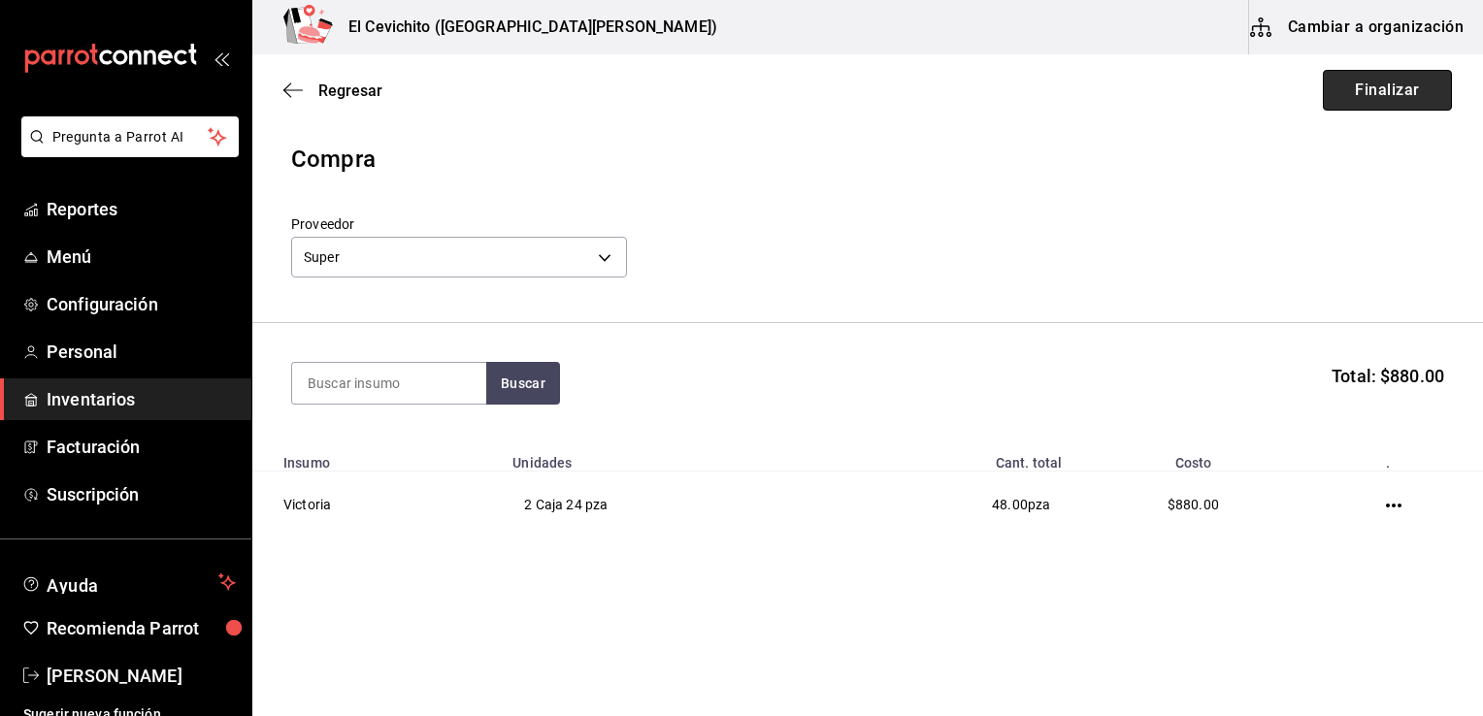
click at [1421, 86] on button "Finalizar" at bounding box center [1387, 90] width 129 height 41
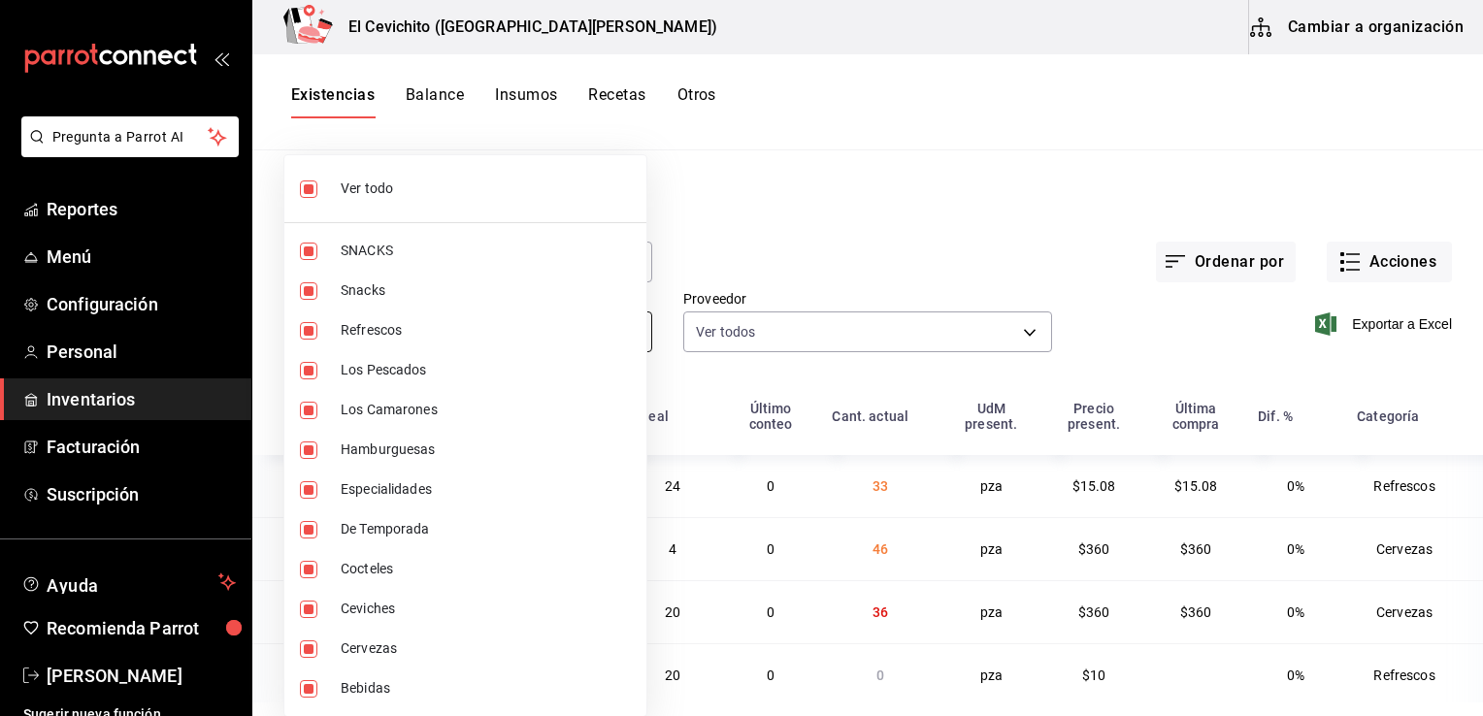
click at [622, 334] on body "Pregunta a Parrot AI Reportes Menú Configuración Personal Inventarios Facturaci…" at bounding box center [741, 351] width 1483 height 703
click at [493, 183] on span "Ver todo" at bounding box center [486, 189] width 290 height 20
checkbox input "false"
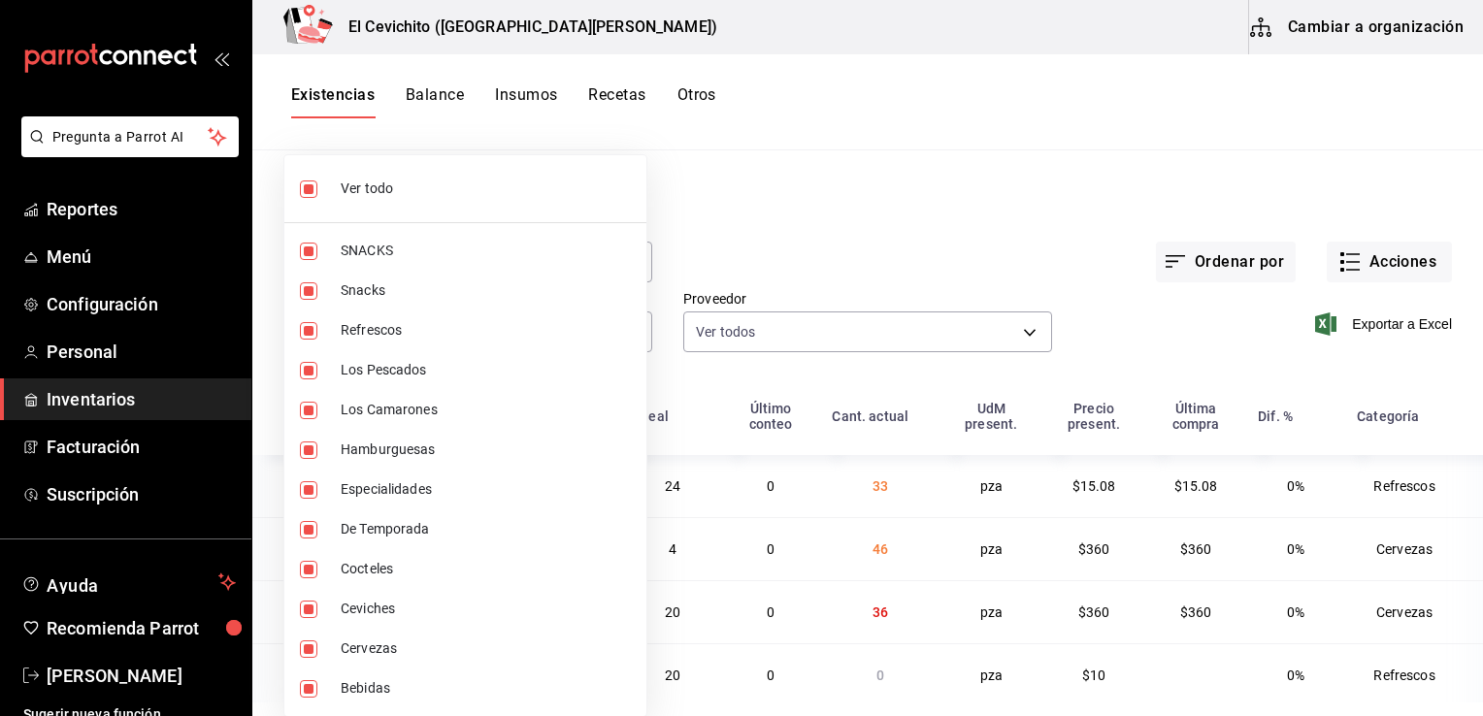
checkbox input "false"
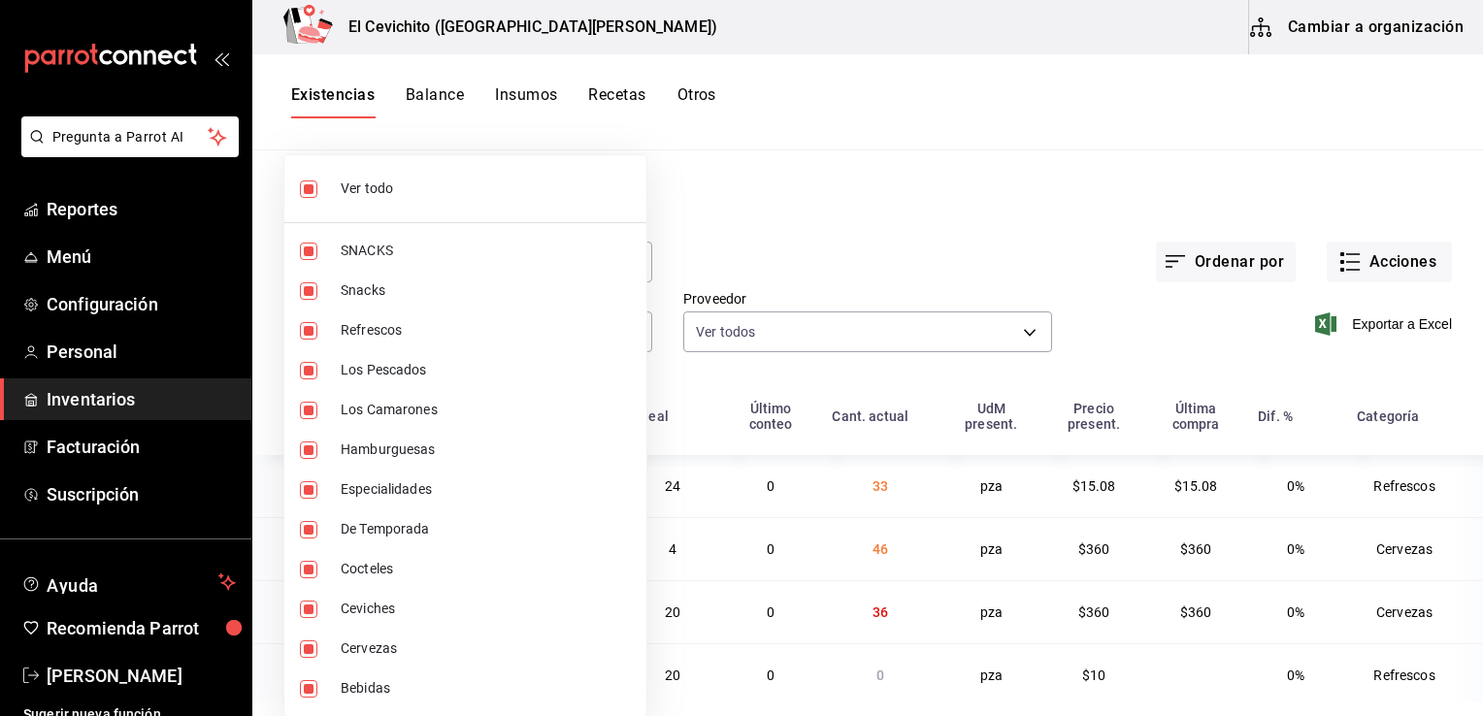
checkbox input "false"
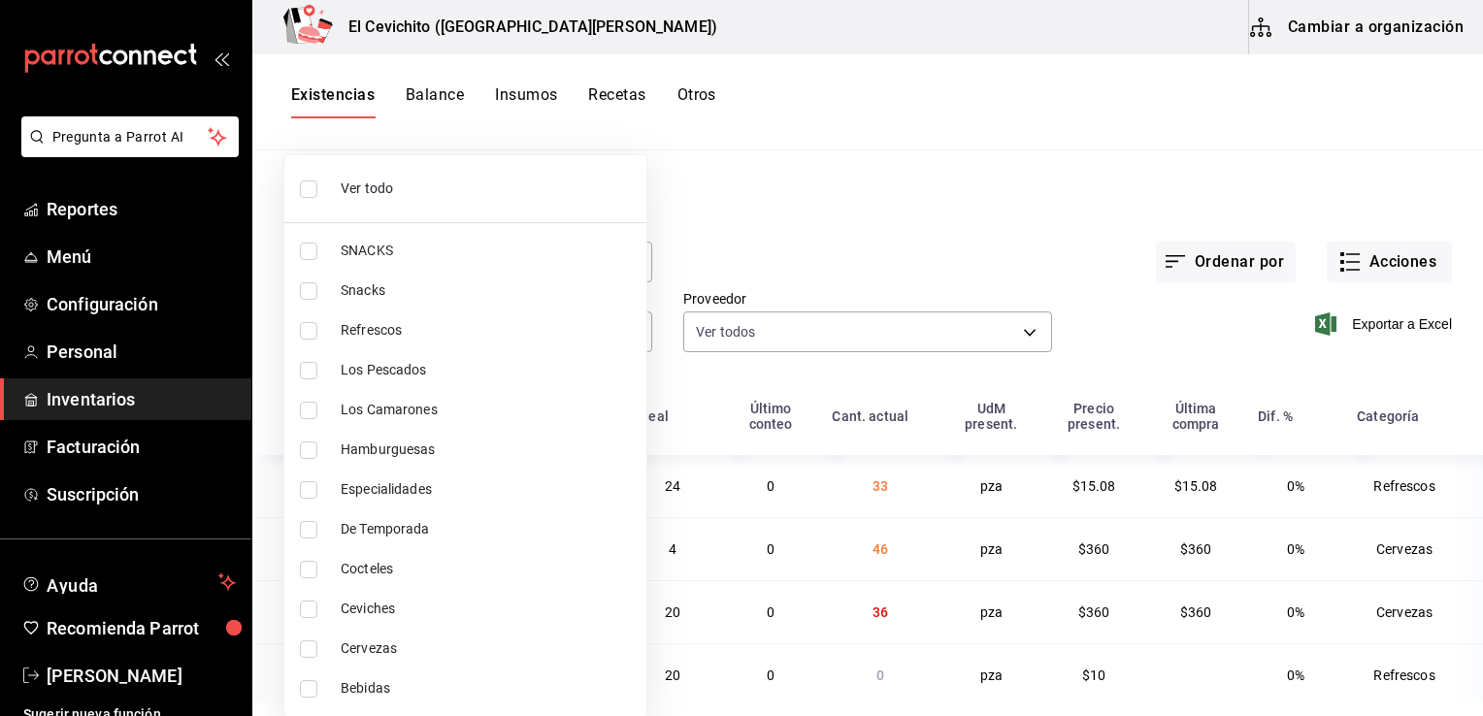
click at [400, 651] on span "Cervezas" at bounding box center [486, 649] width 290 height 20
type input "b5df17d9-e913-4c87-bce9-e7afd3e71109"
checkbox input "true"
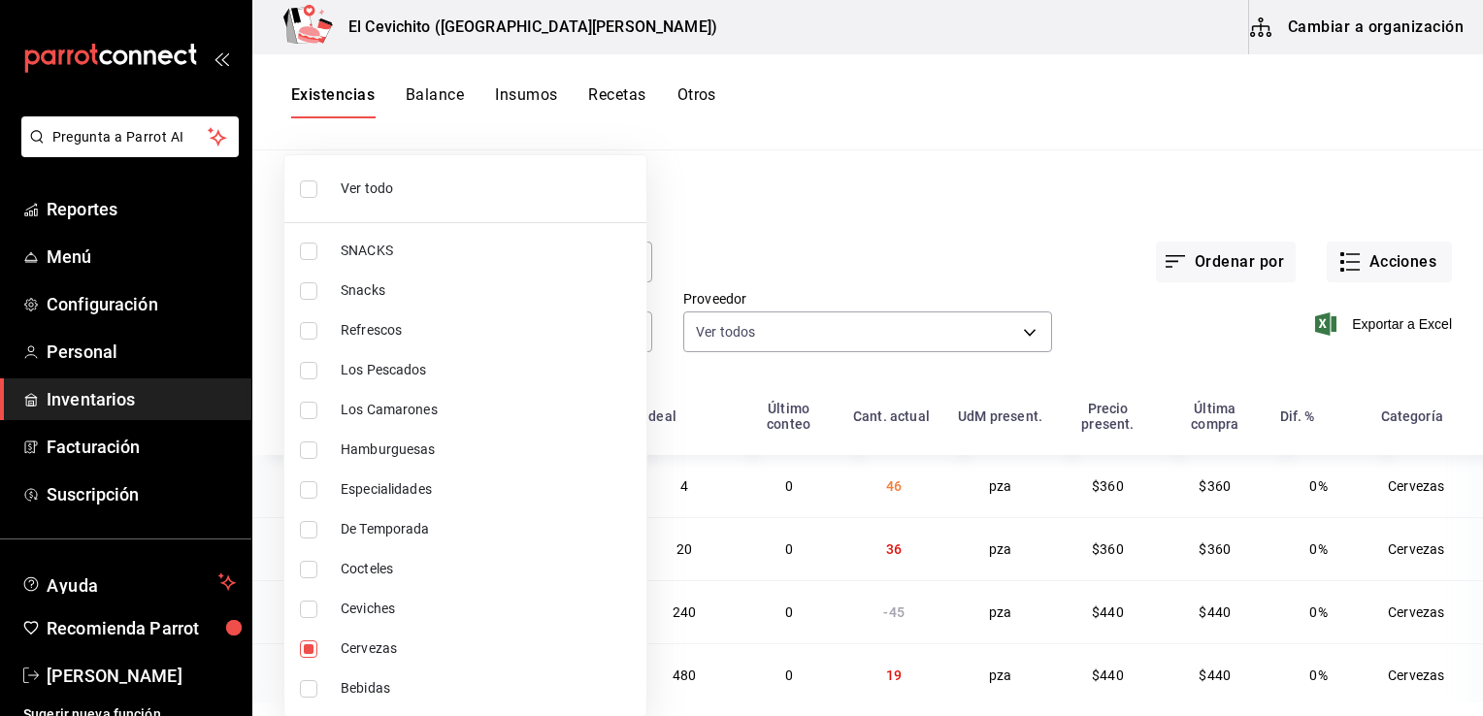
click at [825, 291] on div at bounding box center [741, 358] width 1483 height 716
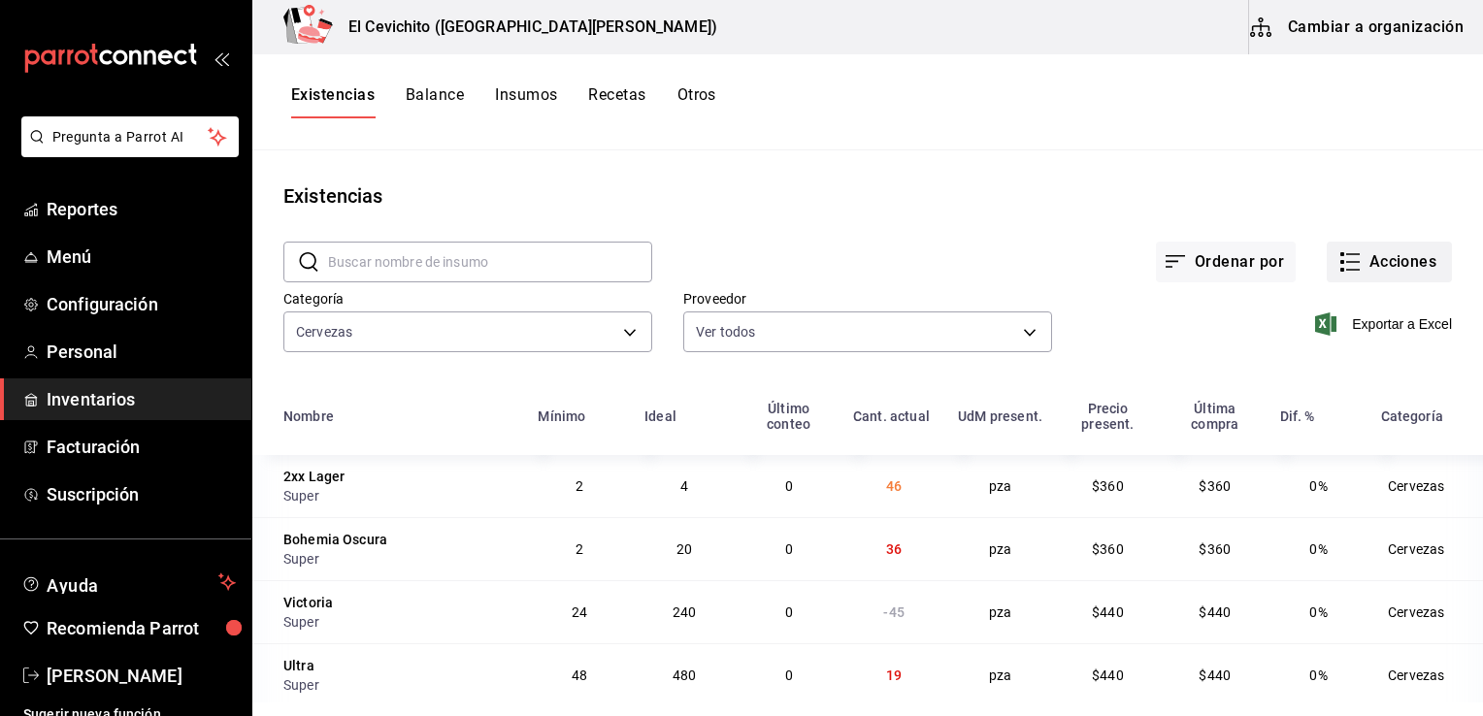
click at [1356, 278] on button "Acciones" at bounding box center [1389, 262] width 125 height 41
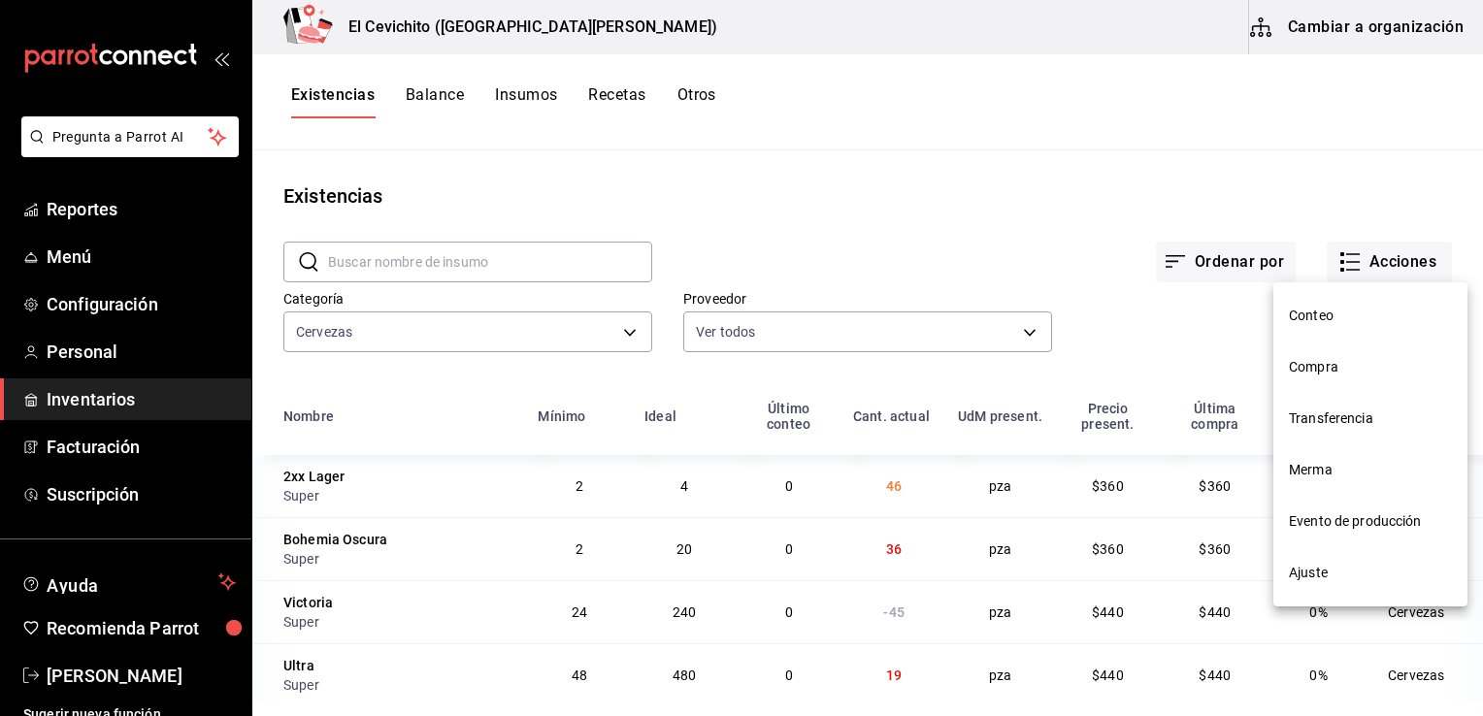
click at [1332, 377] on span "Compra" at bounding box center [1370, 367] width 163 height 20
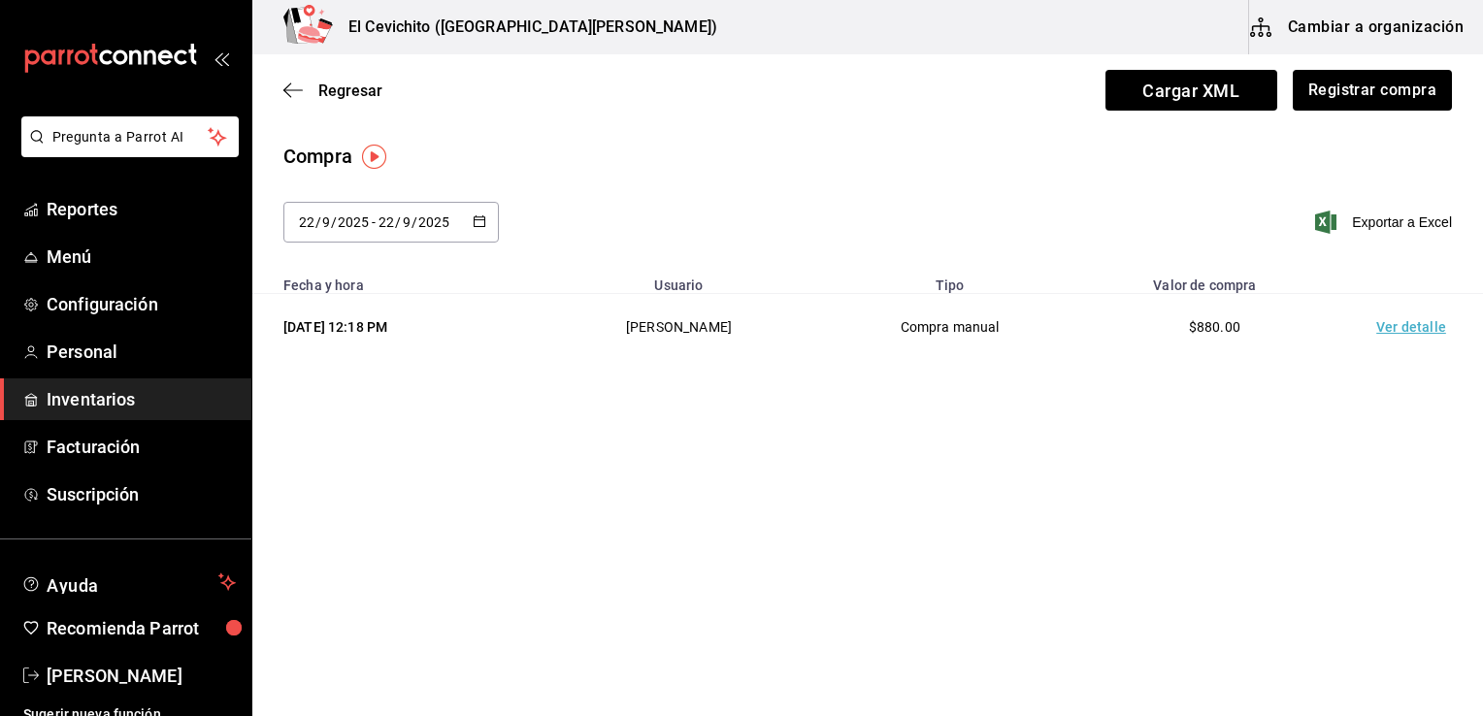
click at [482, 221] on icon "button" at bounding box center [480, 222] width 14 height 14
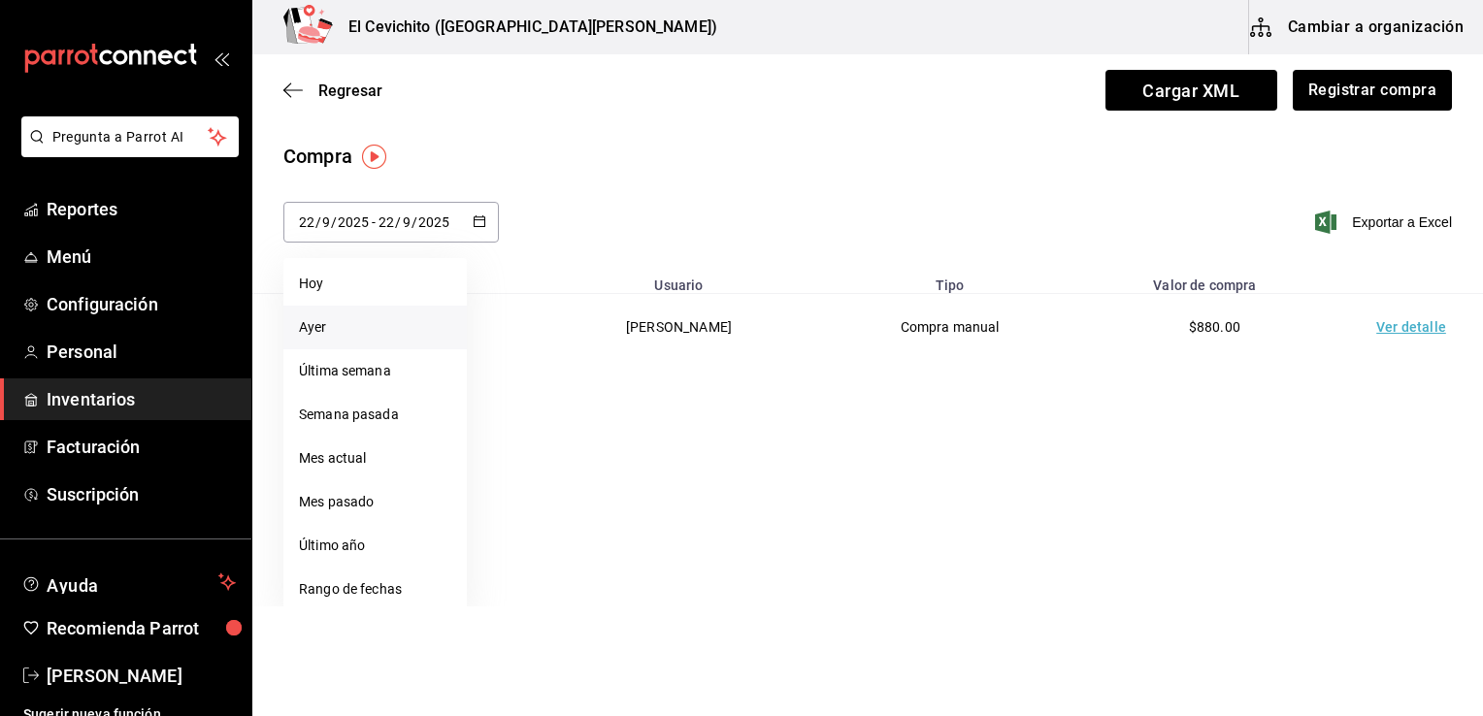
click at [407, 324] on li "Ayer" at bounding box center [374, 328] width 183 height 44
type input "[DATE]"
type input "21"
type input "[DATE]"
type input "21"
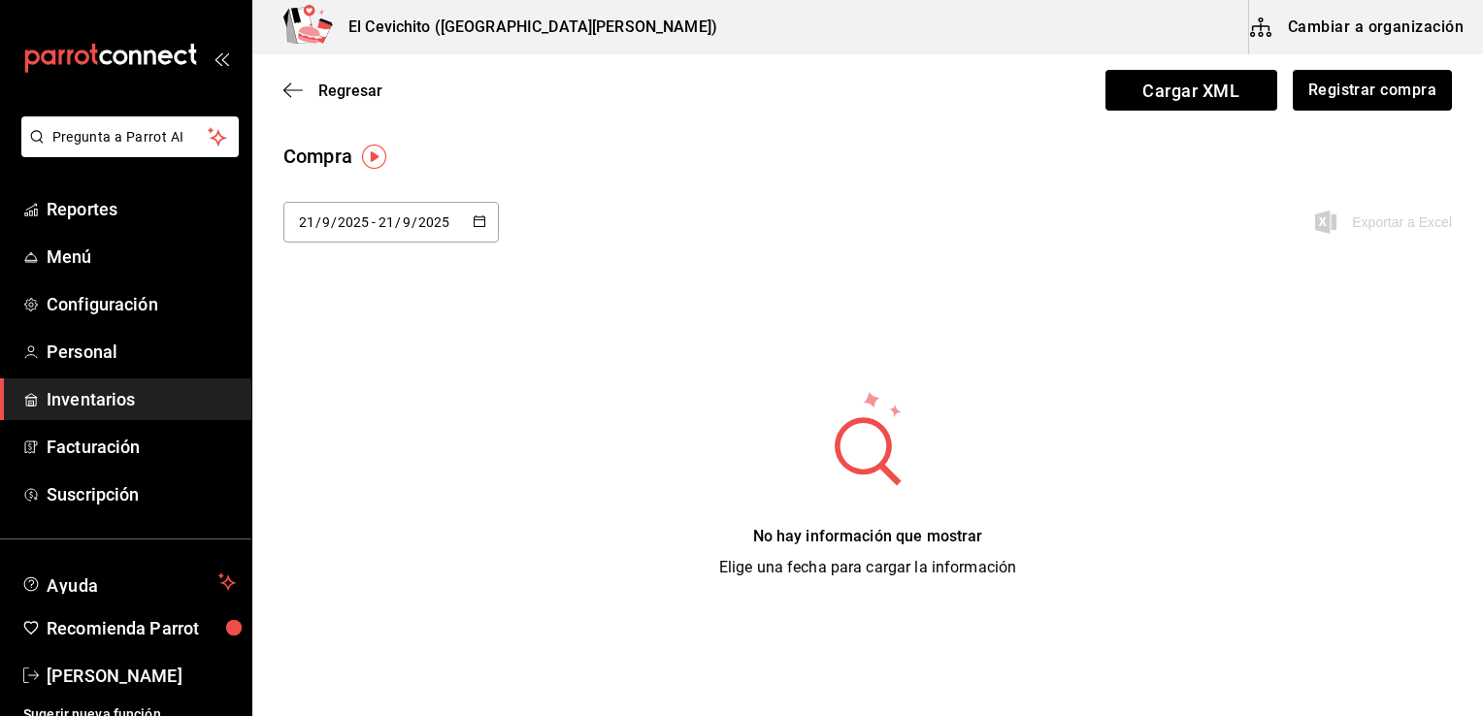
click at [475, 225] on \(Stroke\) "button" at bounding box center [480, 221] width 12 height 11
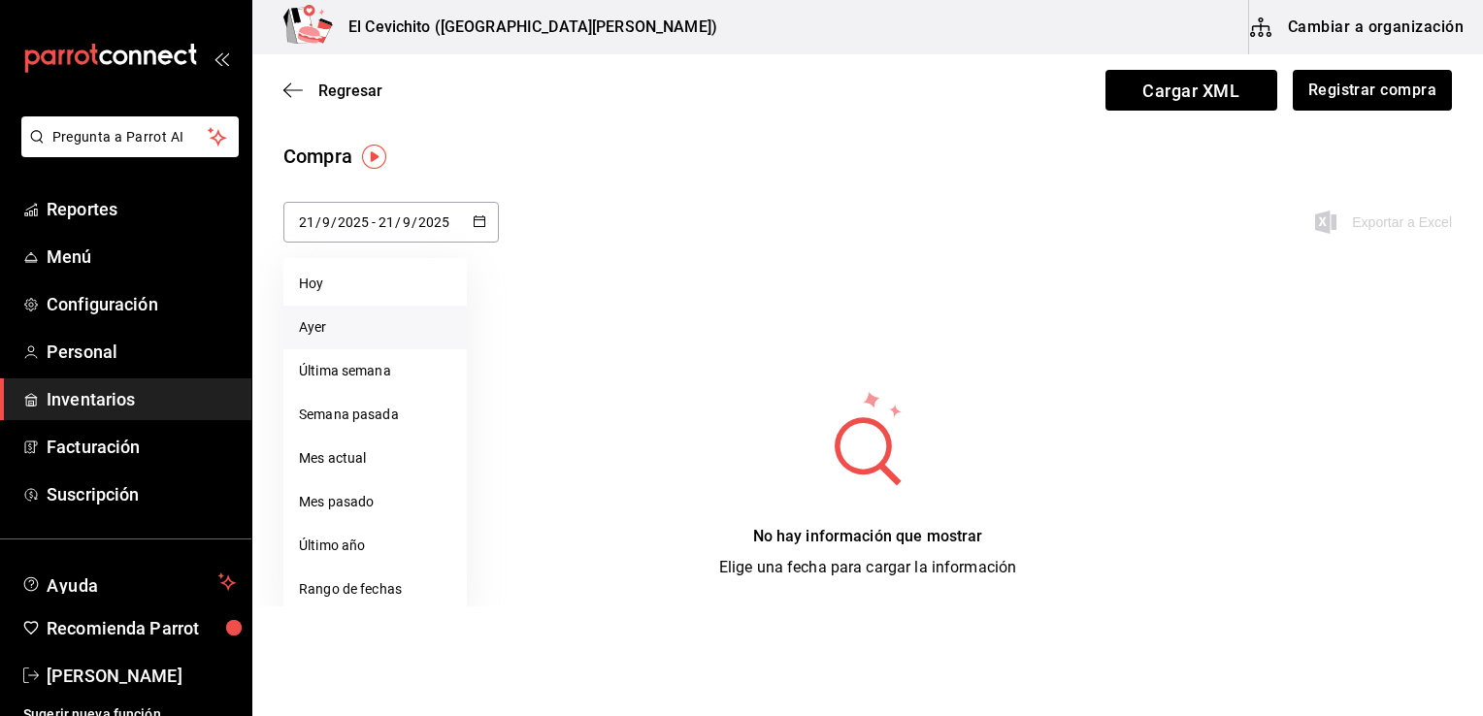
click at [388, 336] on li "Ayer" at bounding box center [374, 328] width 183 height 44
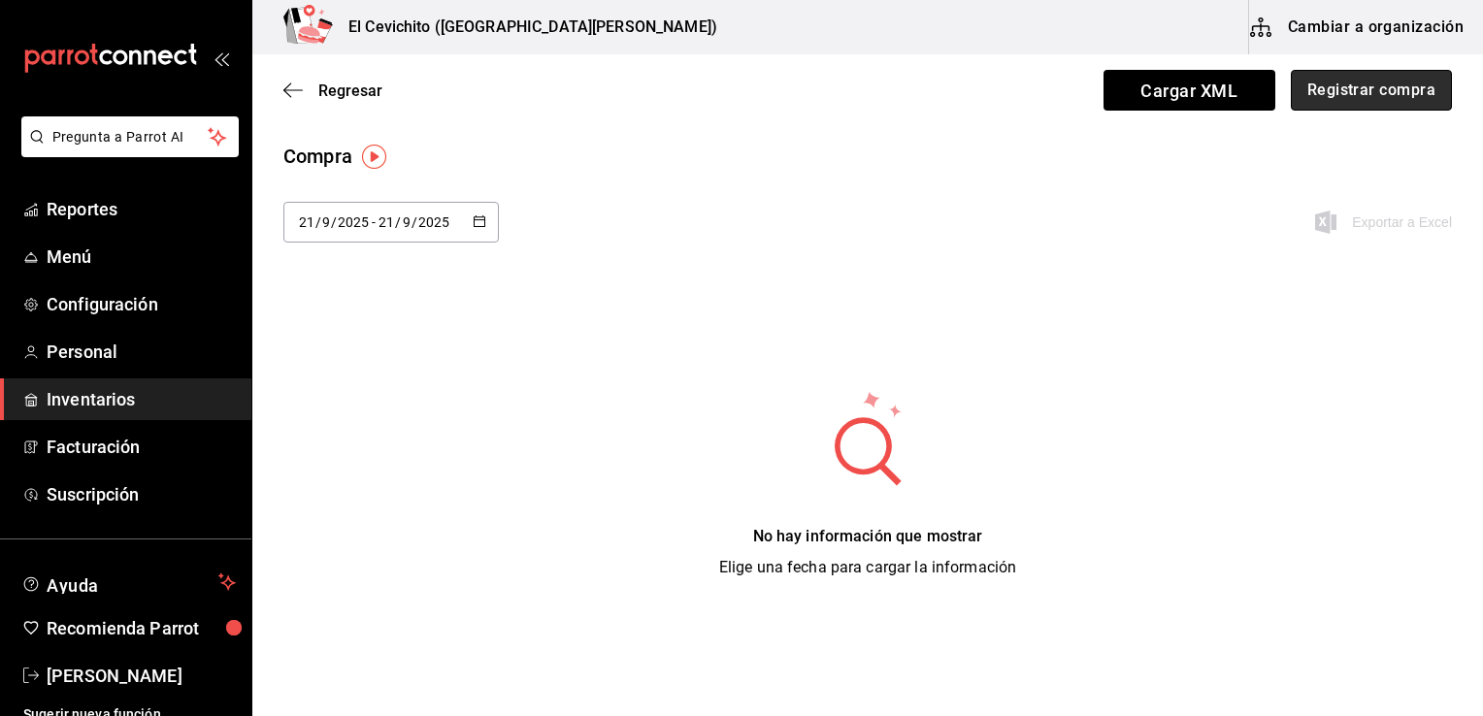
click at [1334, 108] on button "Registrar compra" at bounding box center [1371, 90] width 161 height 41
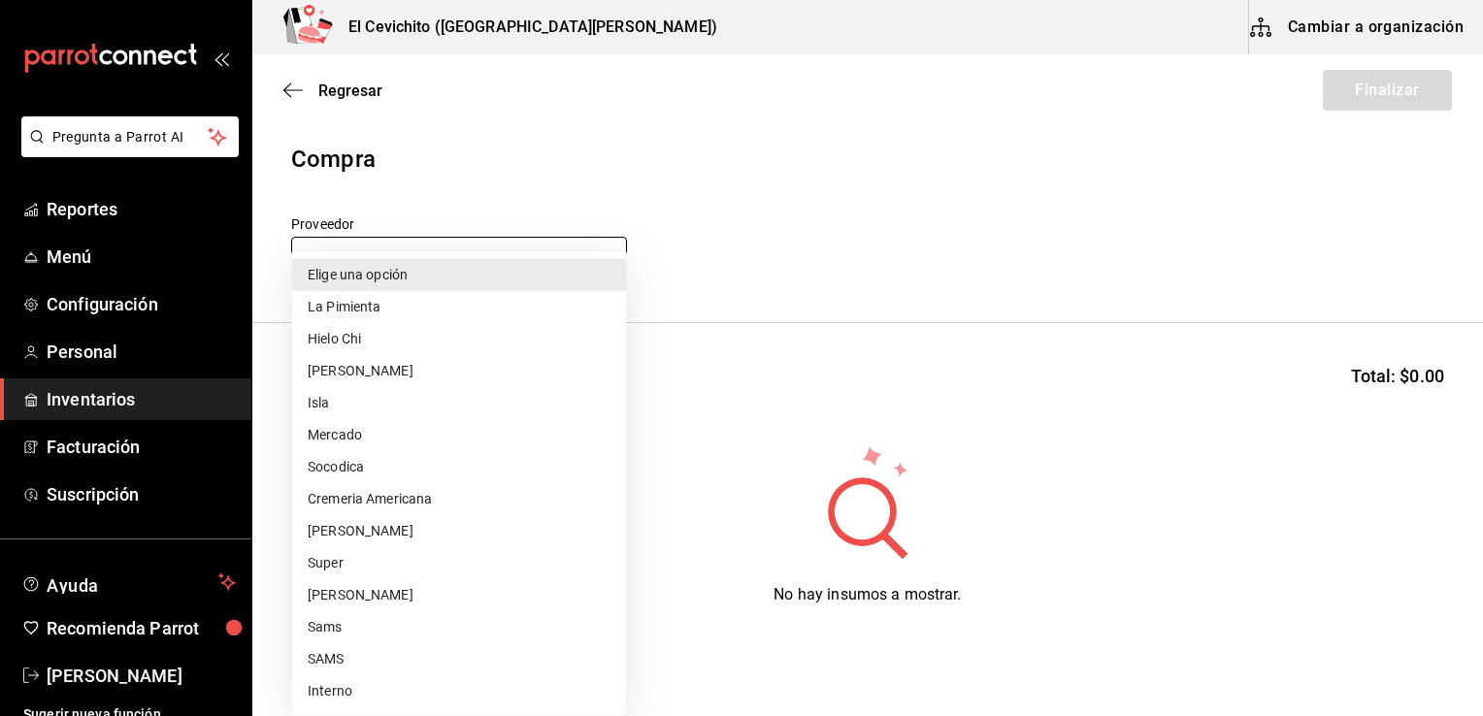
click at [608, 254] on body "Pregunta a Parrot AI Reportes Menú Configuración Personal Inventarios Facturaci…" at bounding box center [741, 303] width 1483 height 607
click at [431, 557] on li "Super" at bounding box center [459, 564] width 334 height 32
type input "451ba594-5efb-4903-9578-672885dff7cb"
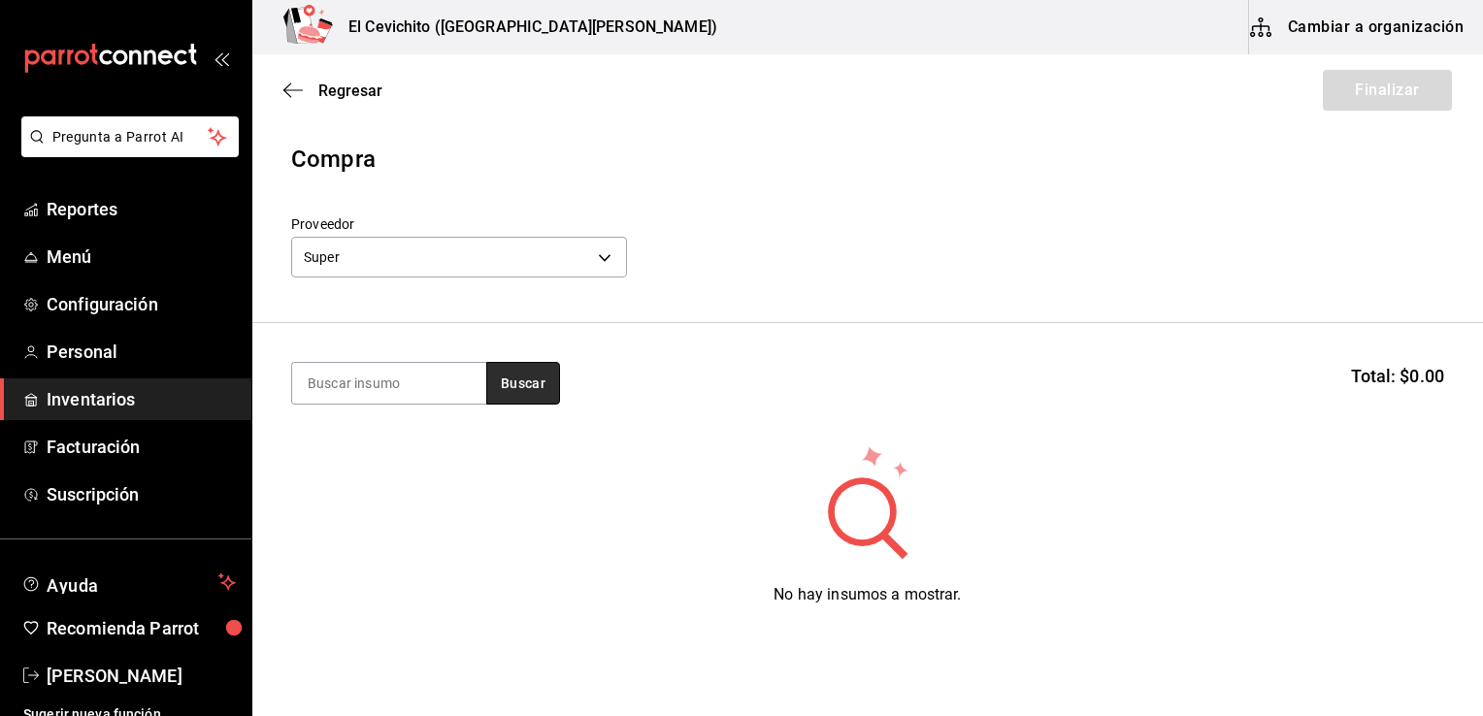
click at [514, 382] on button "Buscar" at bounding box center [523, 383] width 74 height 43
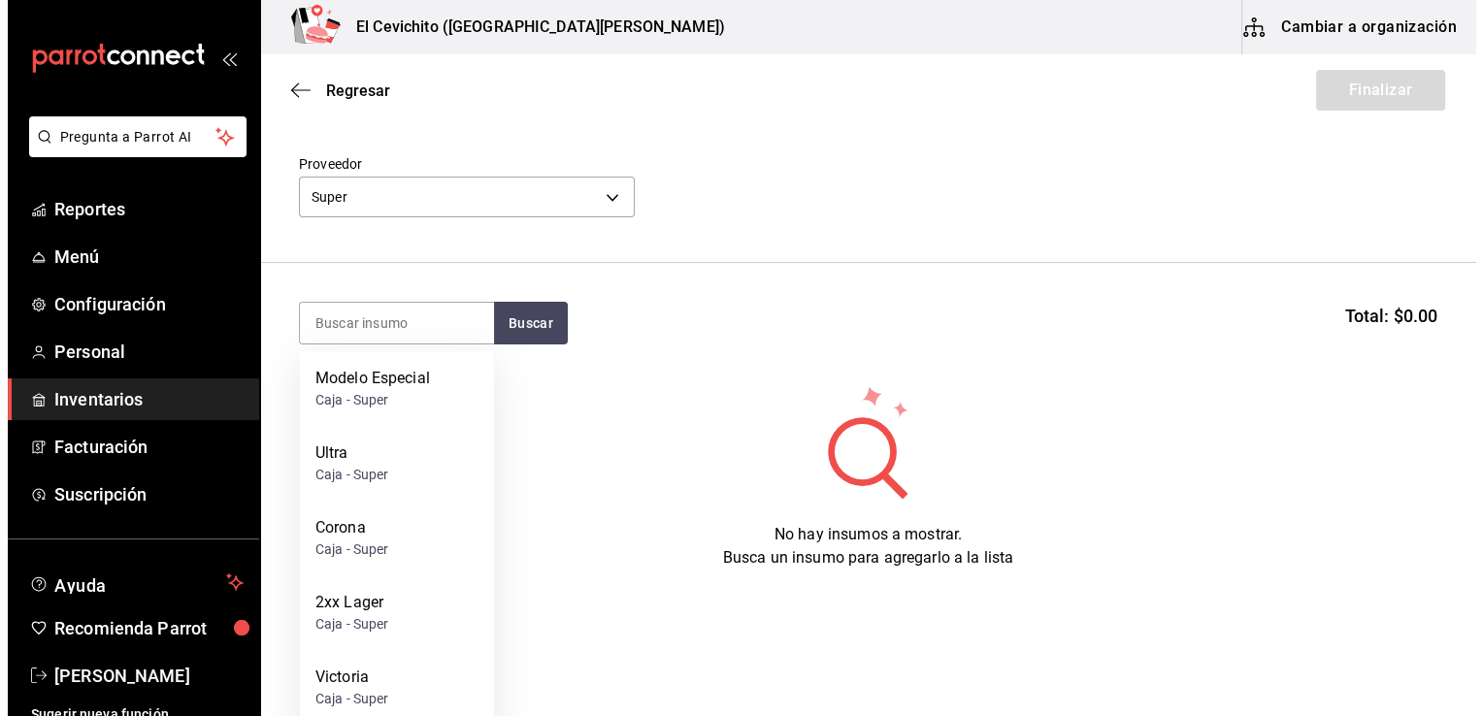
scroll to position [84, 0]
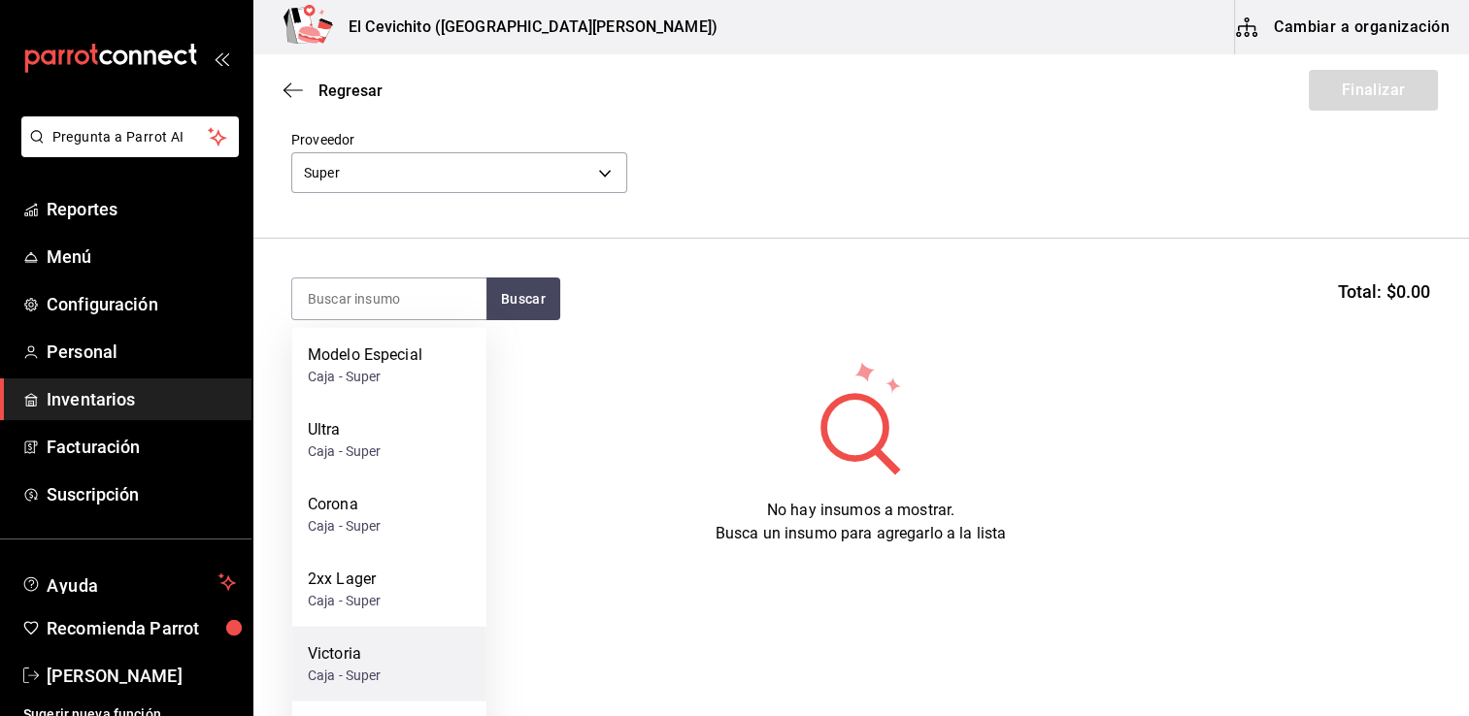
click at [341, 682] on div "Caja - Super" at bounding box center [345, 676] width 74 height 20
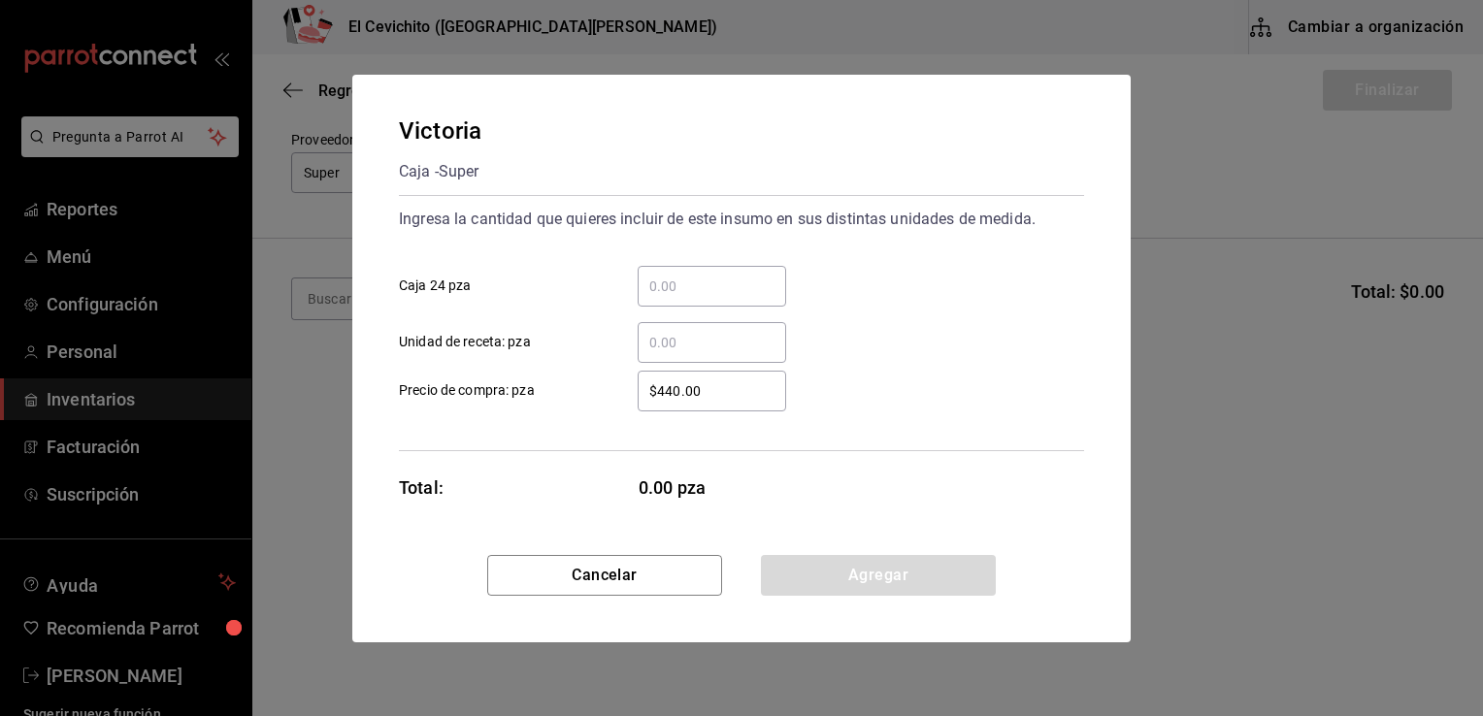
click at [661, 296] on input "​ Caja 24 pza" at bounding box center [712, 286] width 149 height 23
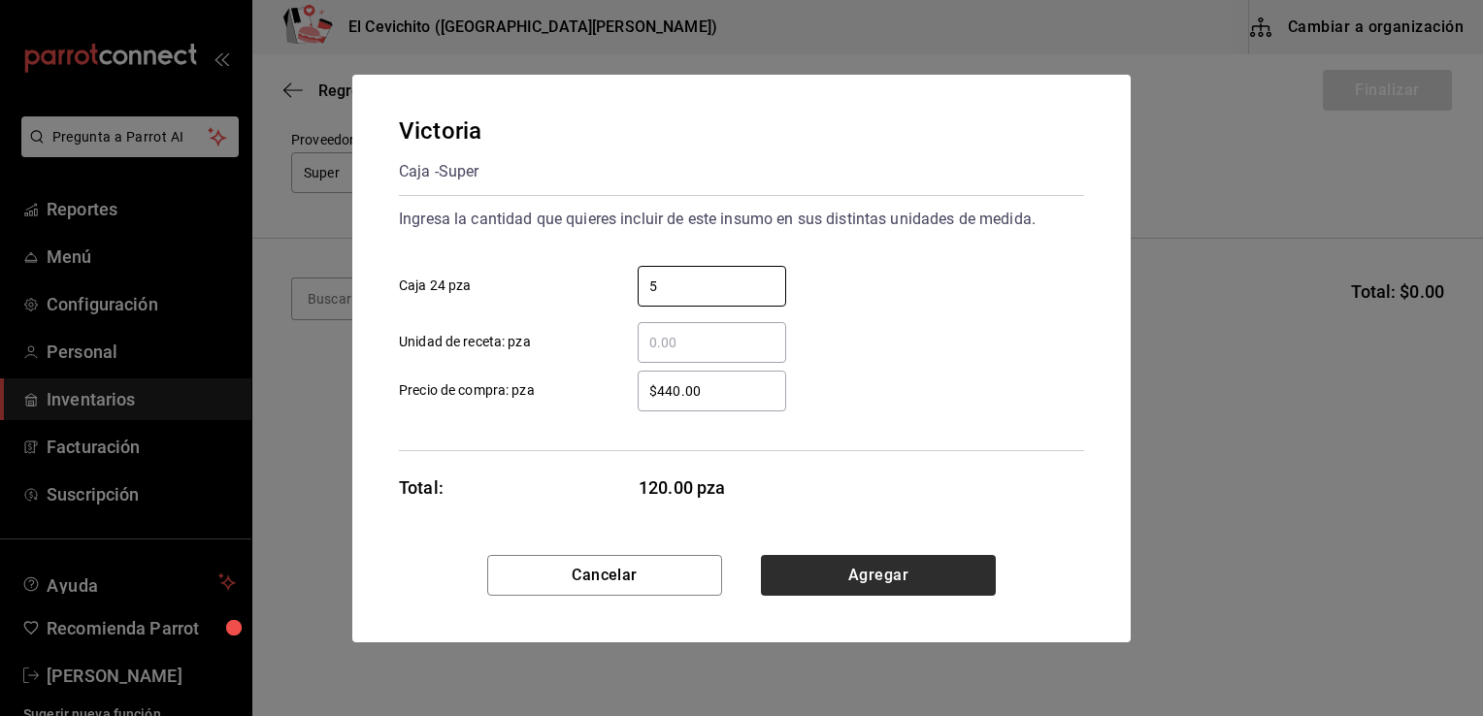
type input "5"
click at [832, 581] on button "Agregar" at bounding box center [878, 575] width 235 height 41
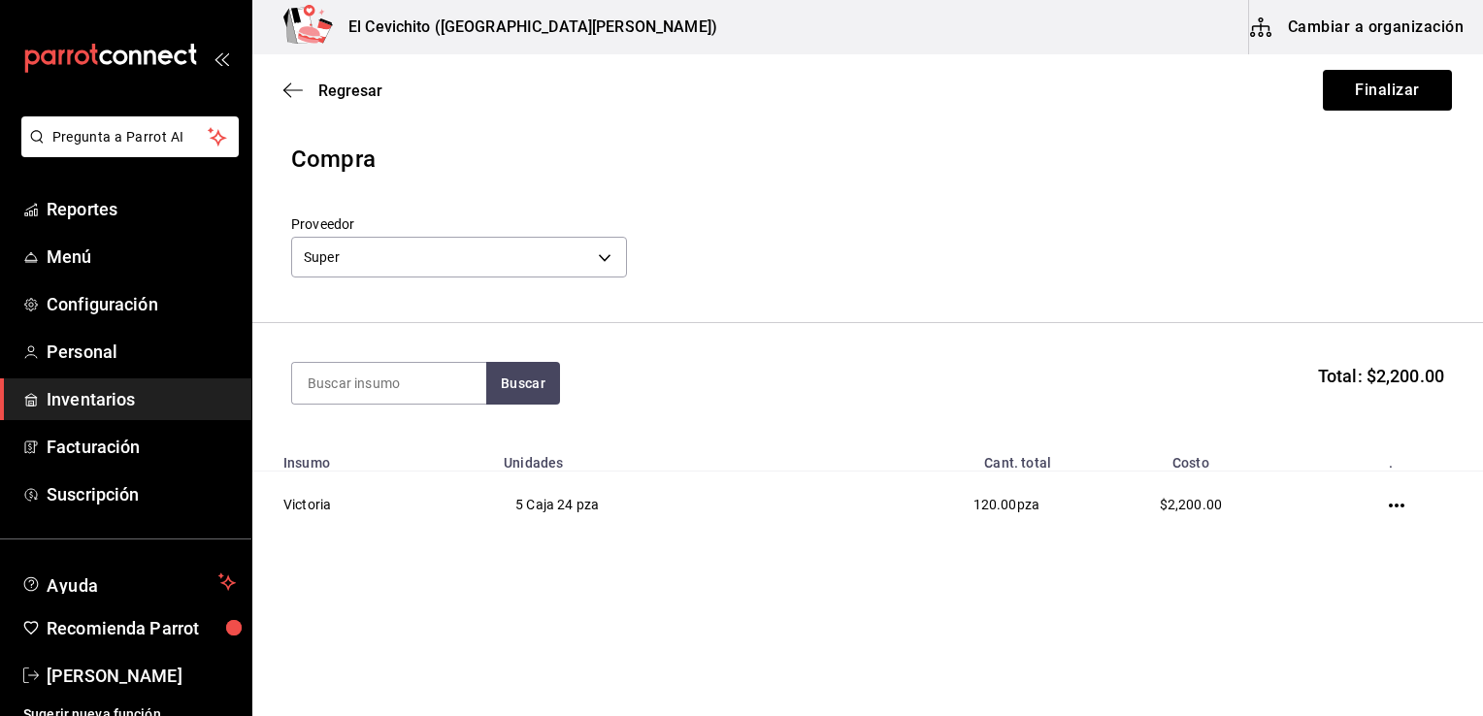
scroll to position [0, 0]
click at [544, 403] on button "Buscar" at bounding box center [523, 383] width 74 height 43
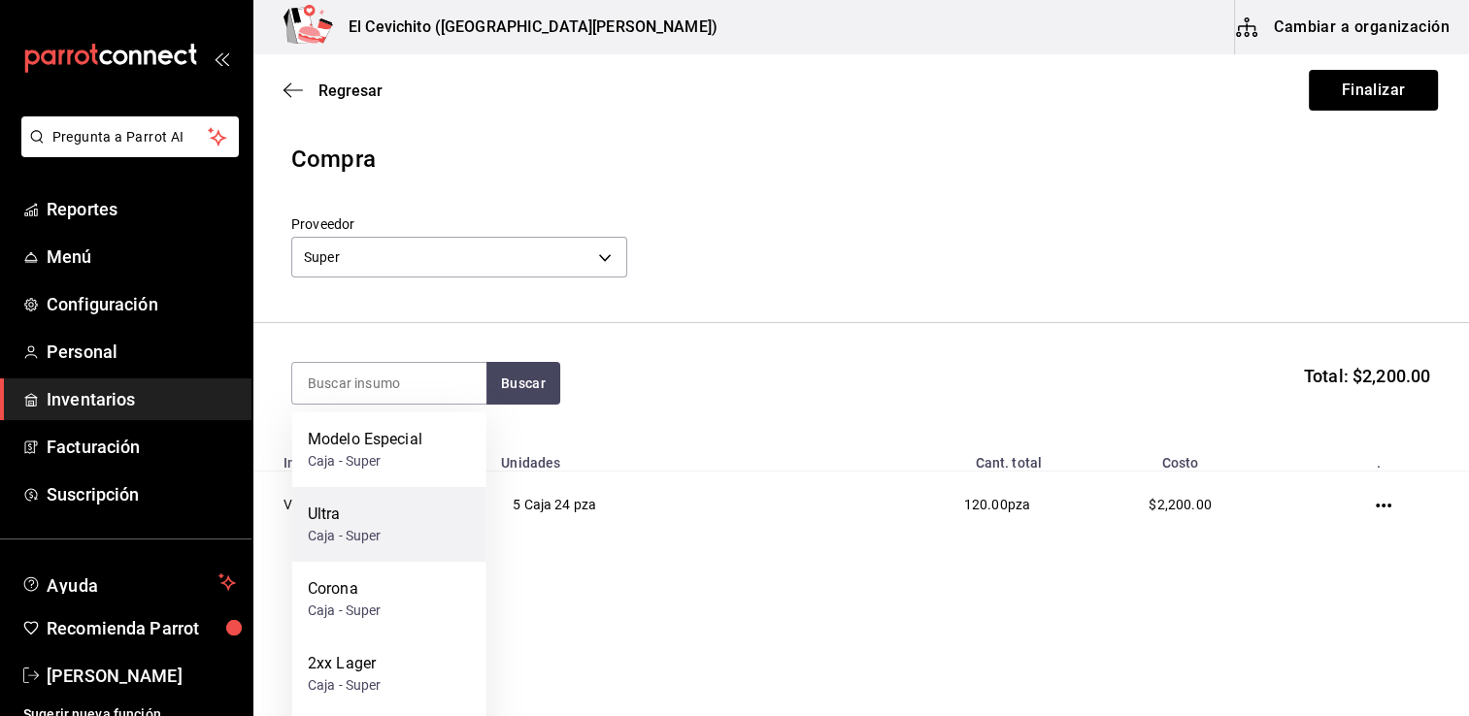
click at [365, 526] on div "Caja - Super" at bounding box center [345, 536] width 74 height 20
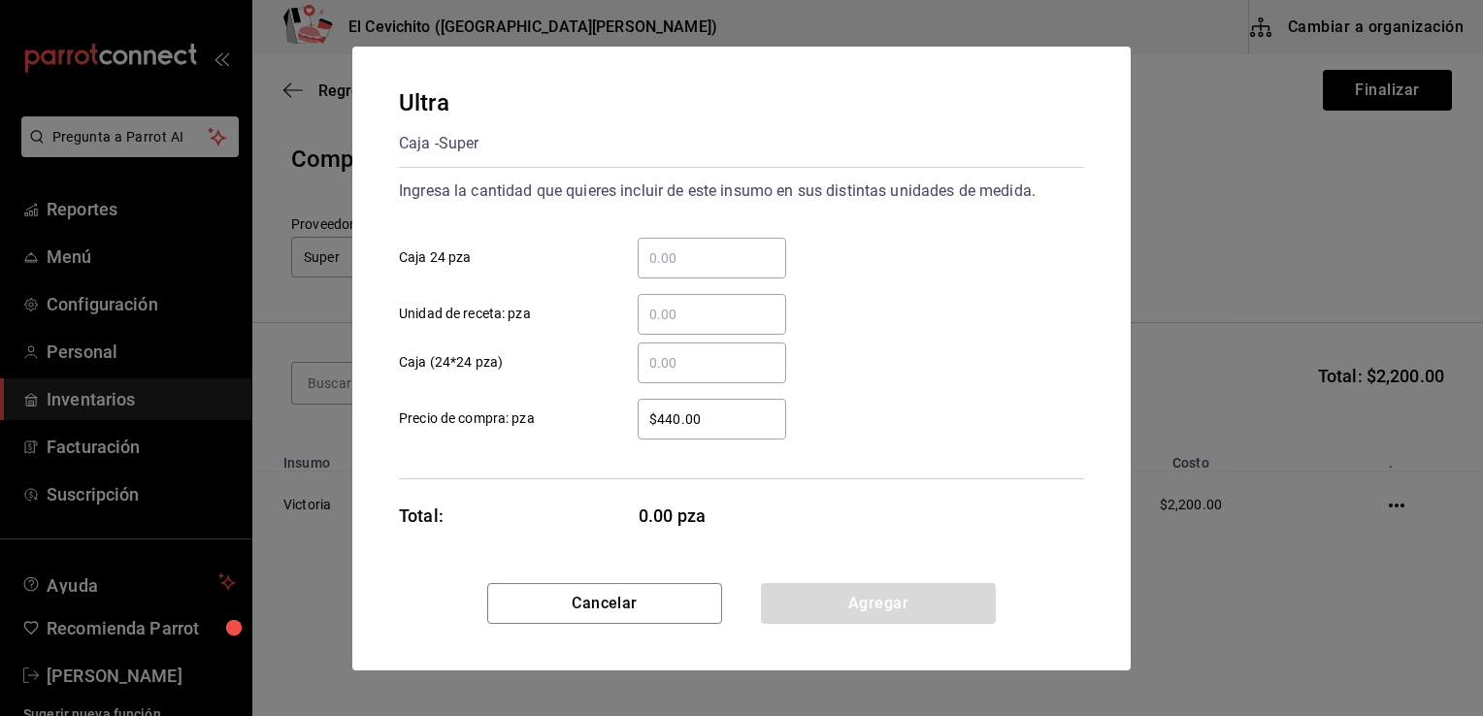
click at [670, 254] on input "​ Caja 24 pza" at bounding box center [712, 258] width 149 height 23
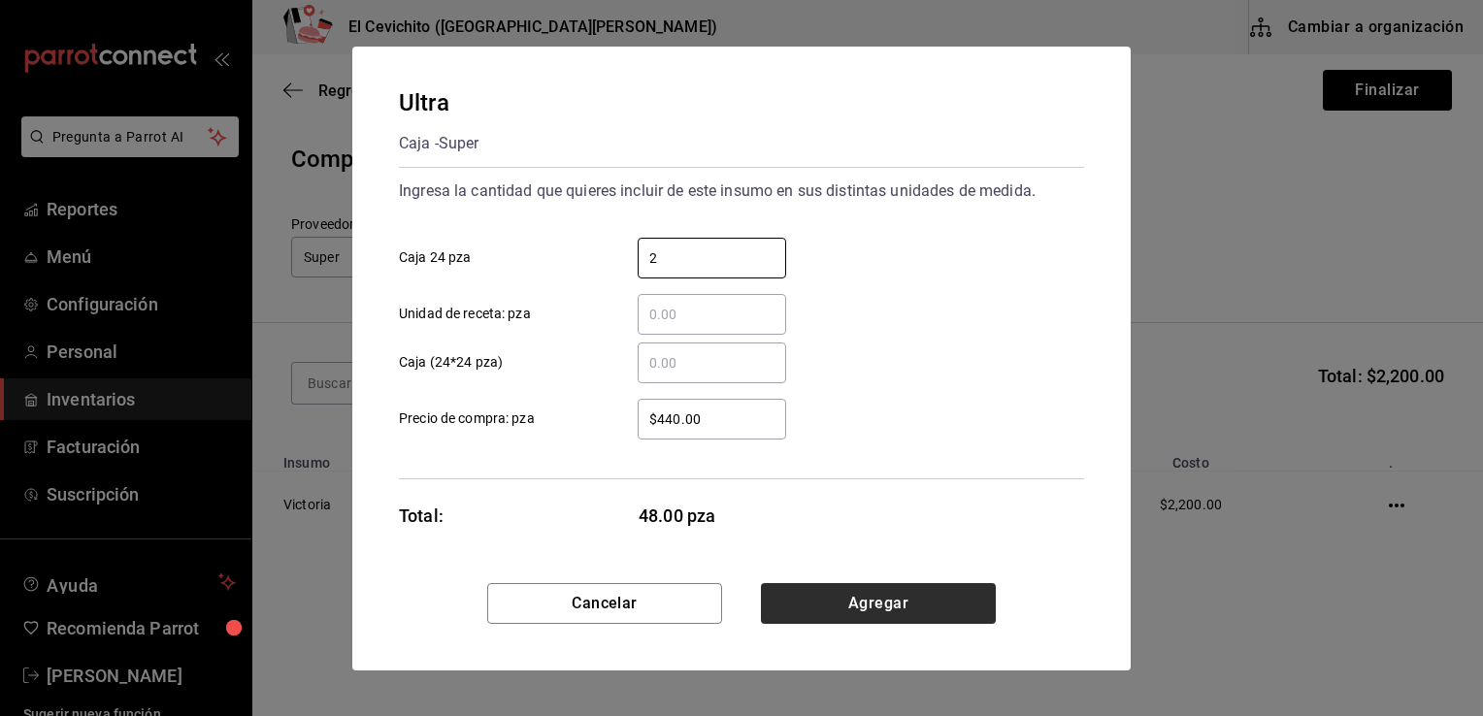
type input "2"
click at [814, 614] on button "Agregar" at bounding box center [878, 603] width 235 height 41
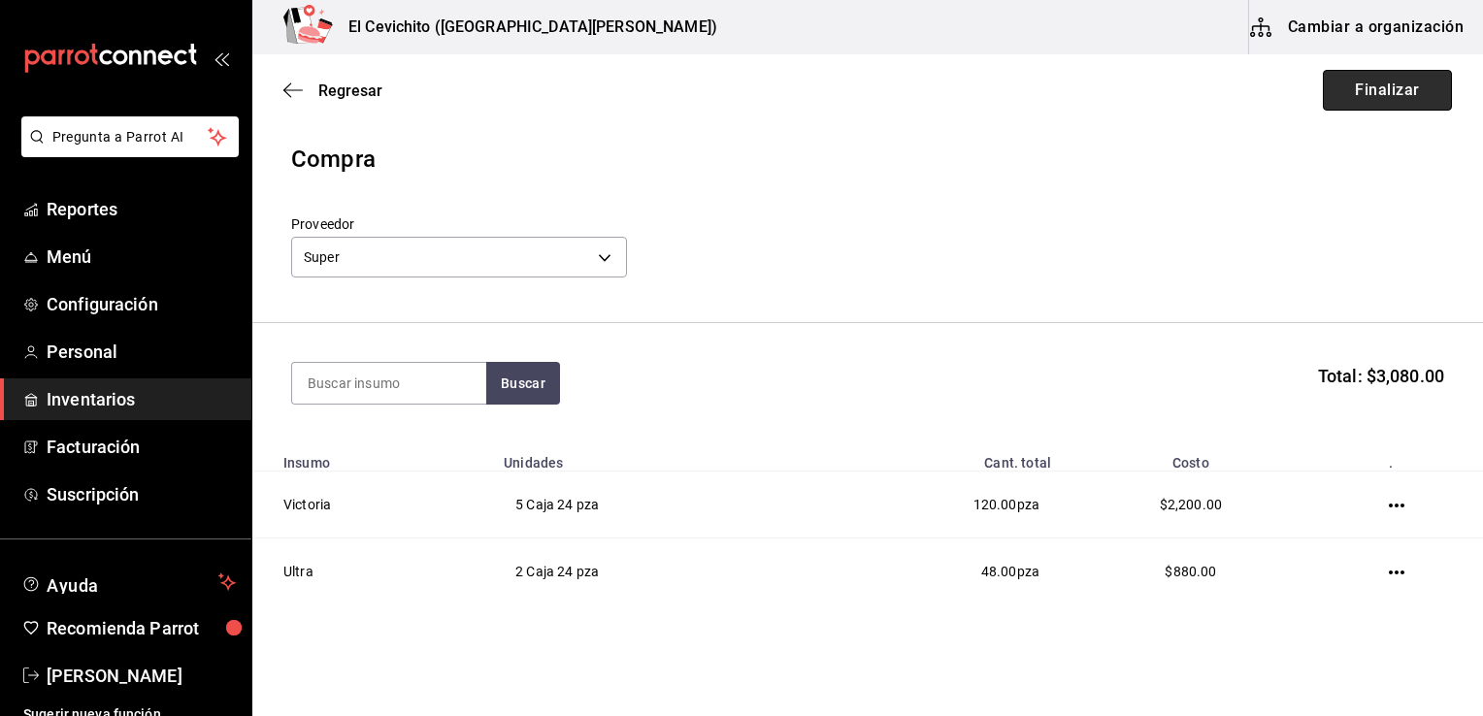
click at [1390, 95] on button "Finalizar" at bounding box center [1387, 90] width 129 height 41
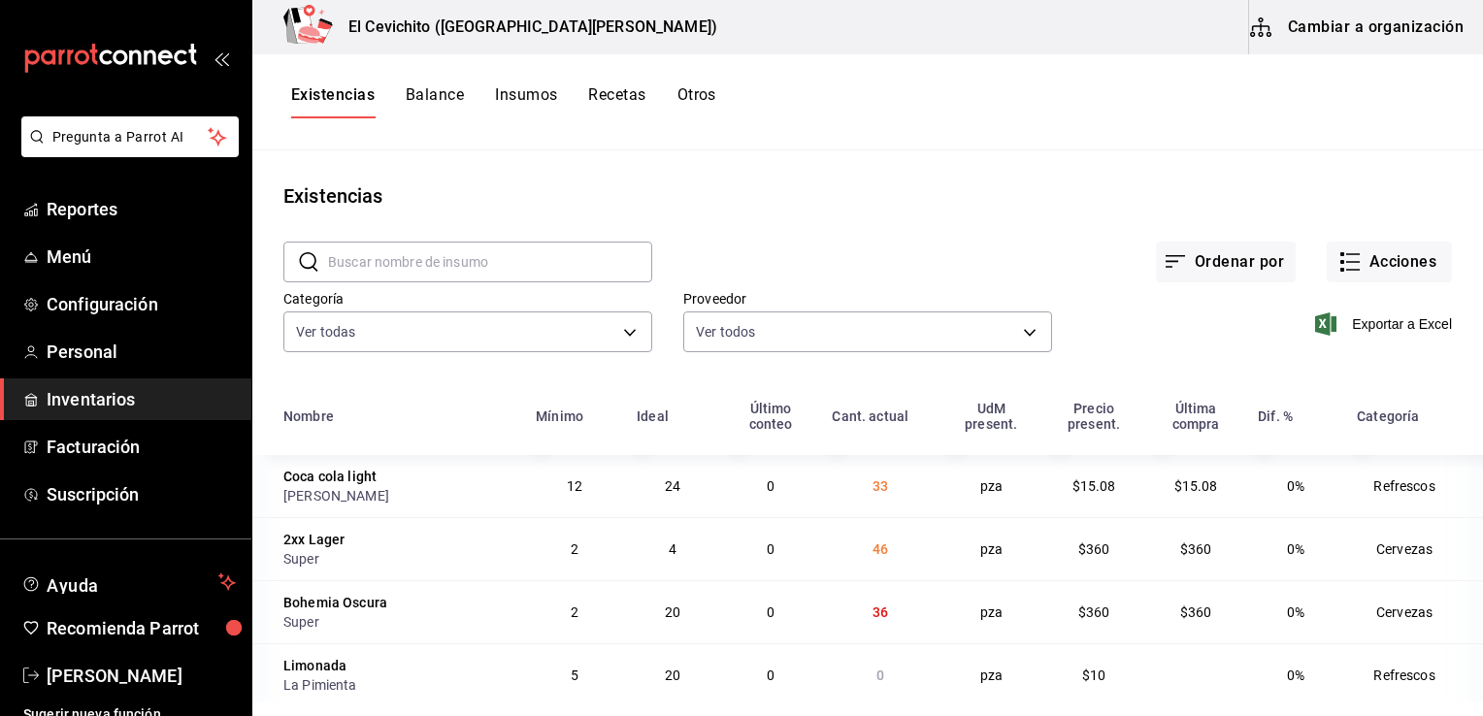
click at [976, 145] on div "Existencias Balance Insumos Recetas Otros" at bounding box center [867, 102] width 1231 height 96
